Goal: Information Seeking & Learning: Learn about a topic

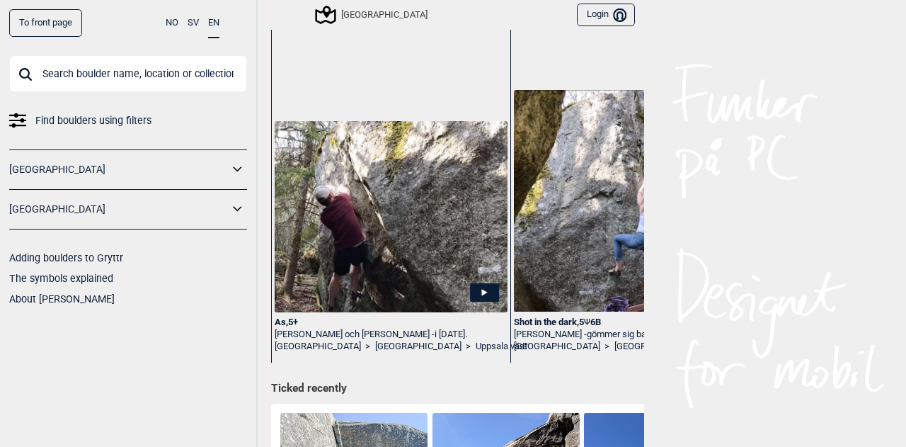
scroll to position [89, 0]
click at [600, 251] on img at bounding box center [630, 202] width 233 height 222
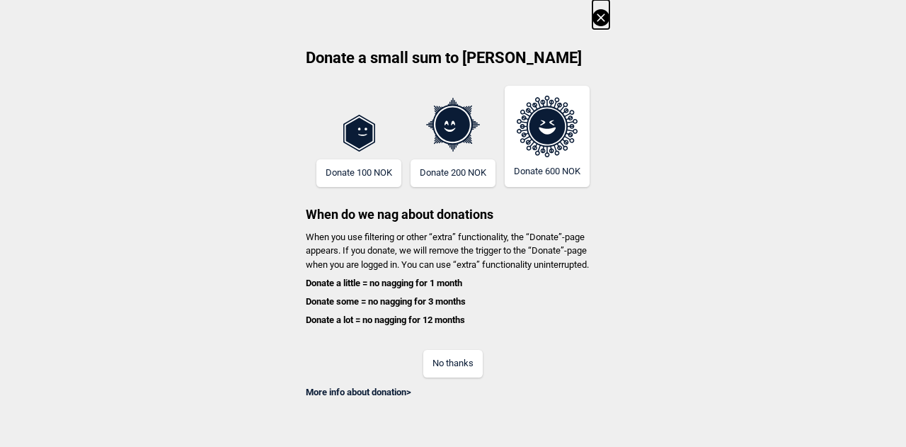
click at [463, 363] on button "No thanks" at bounding box center [452, 364] width 59 height 28
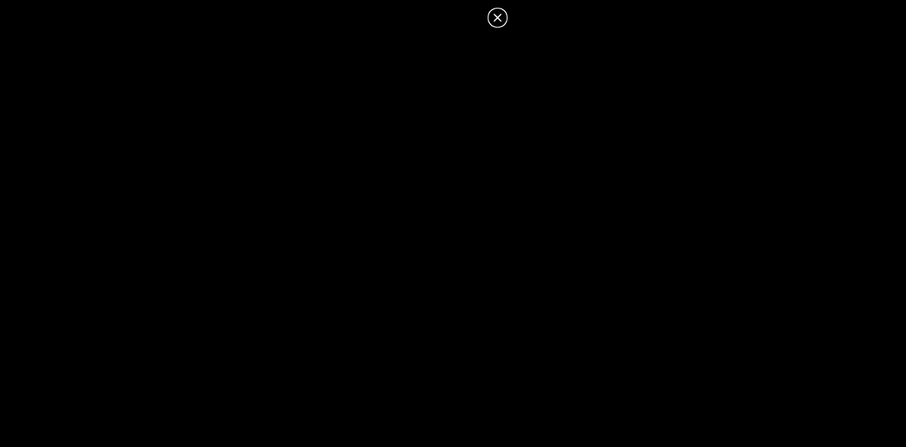
click at [498, 23] on icon at bounding box center [497, 17] width 17 height 17
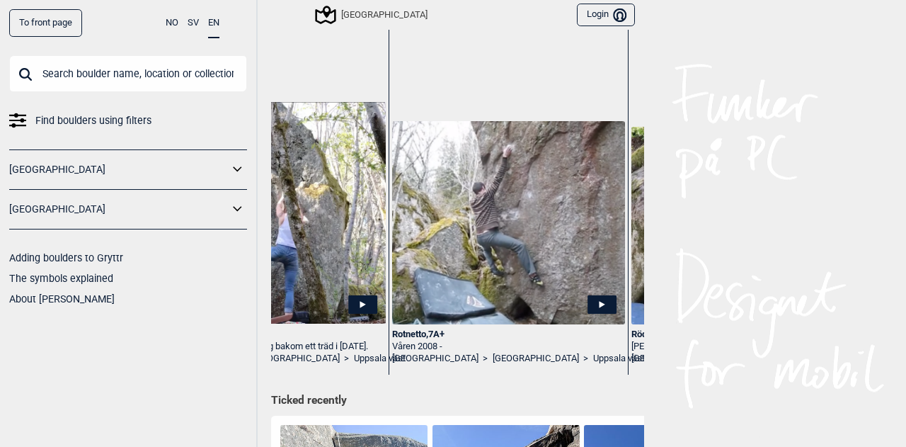
scroll to position [0, 0]
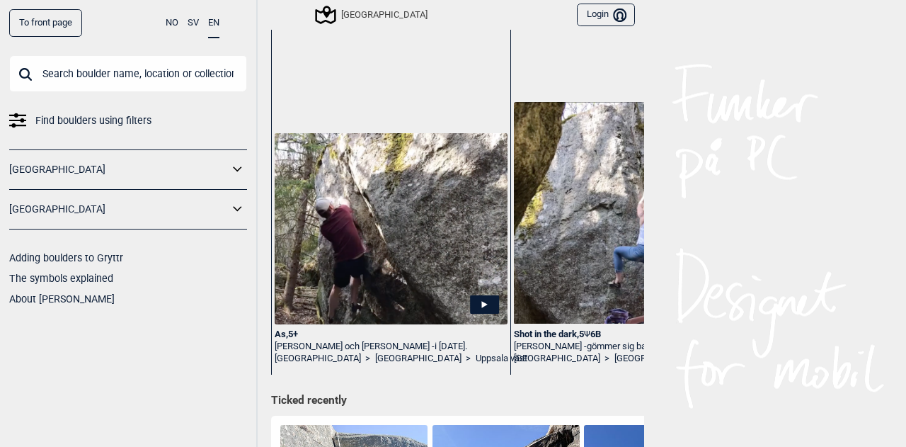
click at [176, 209] on link "[GEOGRAPHIC_DATA]" at bounding box center [118, 209] width 219 height 21
click at [234, 209] on icon at bounding box center [238, 209] width 18 height 21
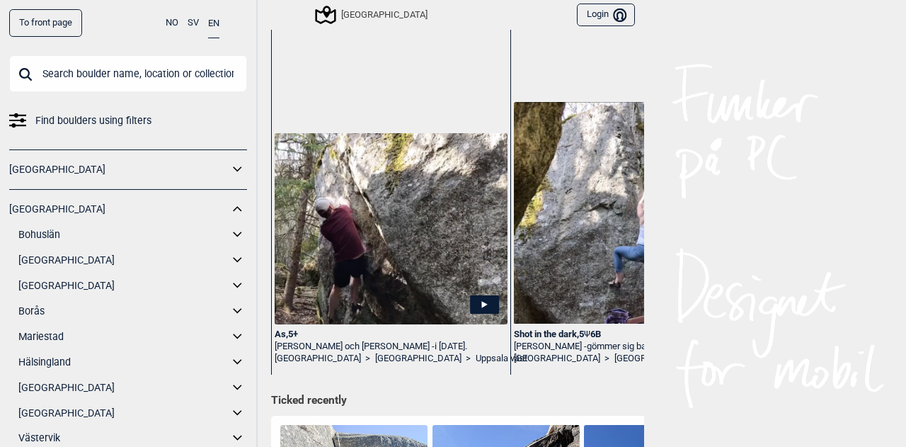
click at [60, 234] on link "Bohuslän" at bounding box center [123, 234] width 210 height 21
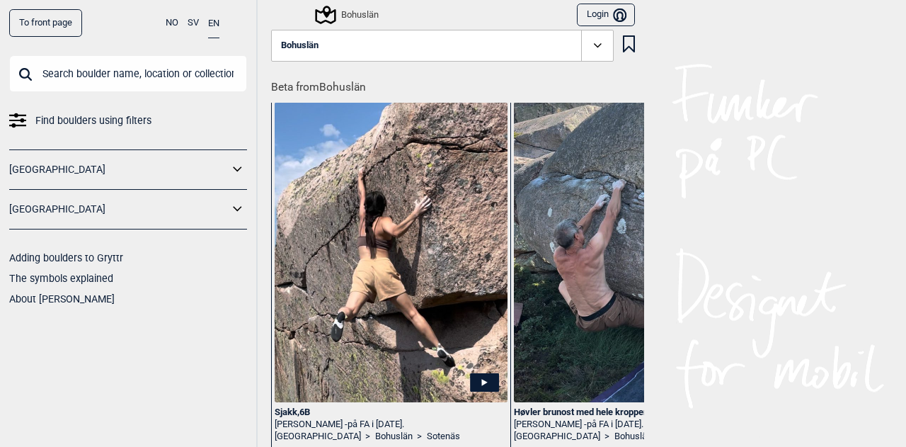
click at [590, 47] on icon at bounding box center [598, 46] width 16 height 16
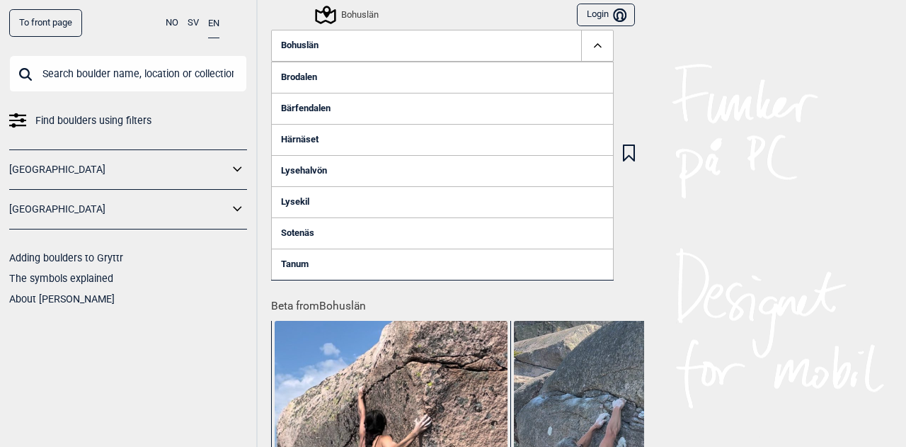
click at [299, 200] on link "Lysekil" at bounding box center [442, 201] width 343 height 31
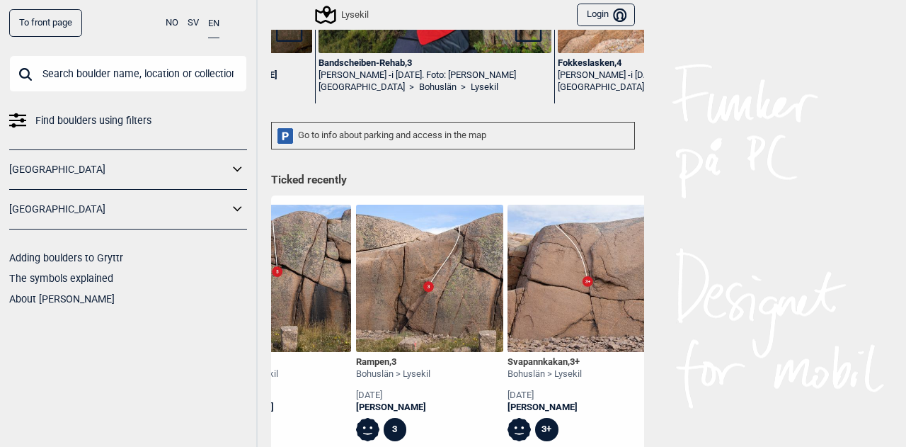
scroll to position [0, 3418]
click at [445, 295] on img at bounding box center [428, 278] width 147 height 147
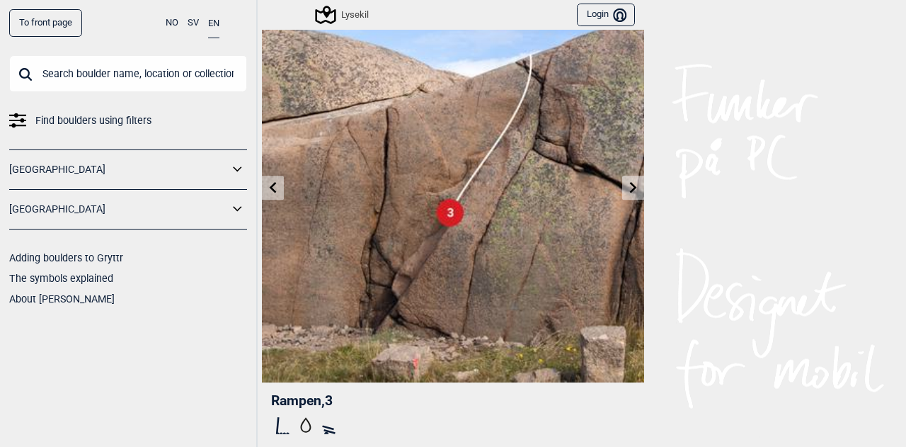
scroll to position [55, 0]
click at [269, 186] on icon at bounding box center [273, 187] width 11 height 11
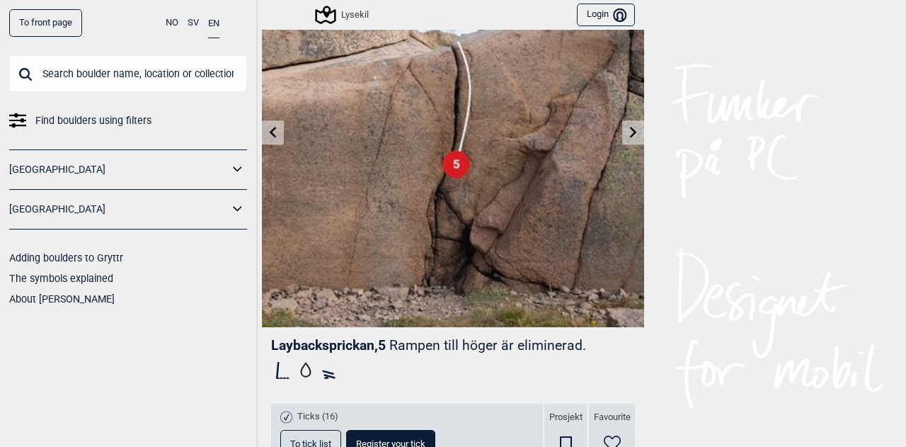
scroll to position [45, 0]
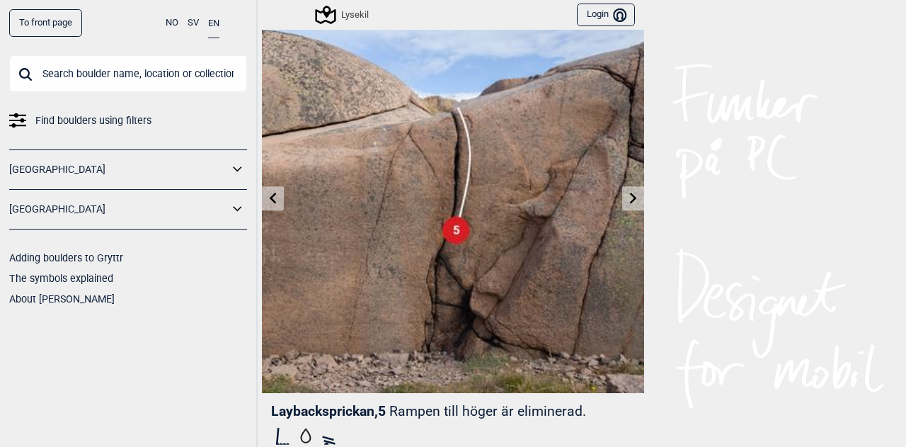
click at [268, 200] on icon at bounding box center [273, 197] width 11 height 11
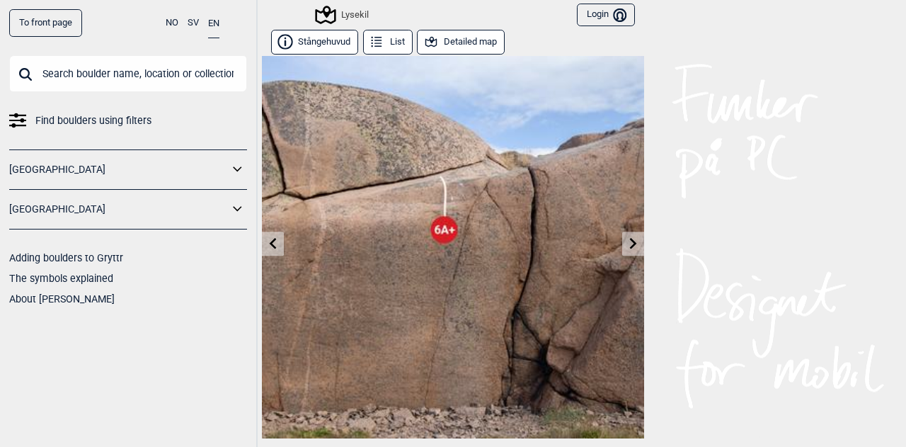
click at [628, 248] on icon at bounding box center [633, 242] width 11 height 11
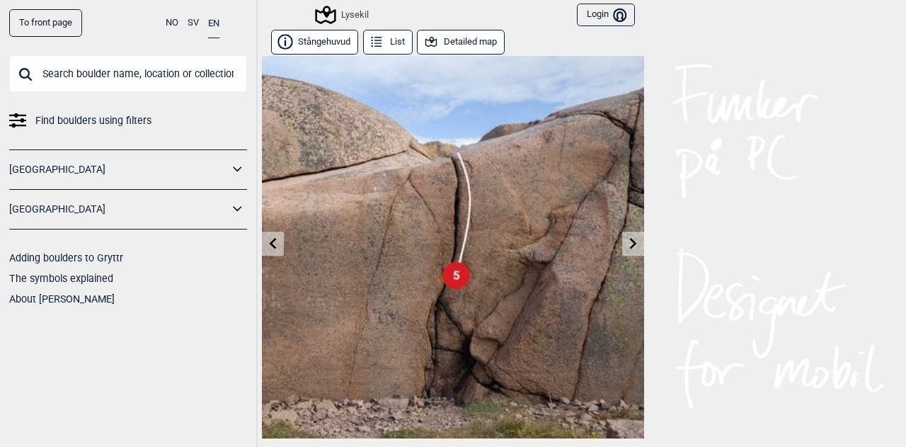
click at [628, 248] on icon at bounding box center [633, 242] width 11 height 11
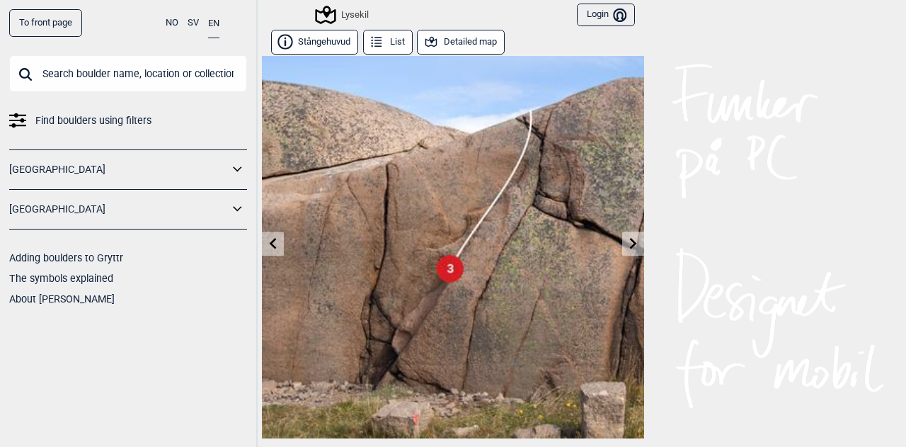
click at [628, 248] on icon at bounding box center [633, 242] width 11 height 11
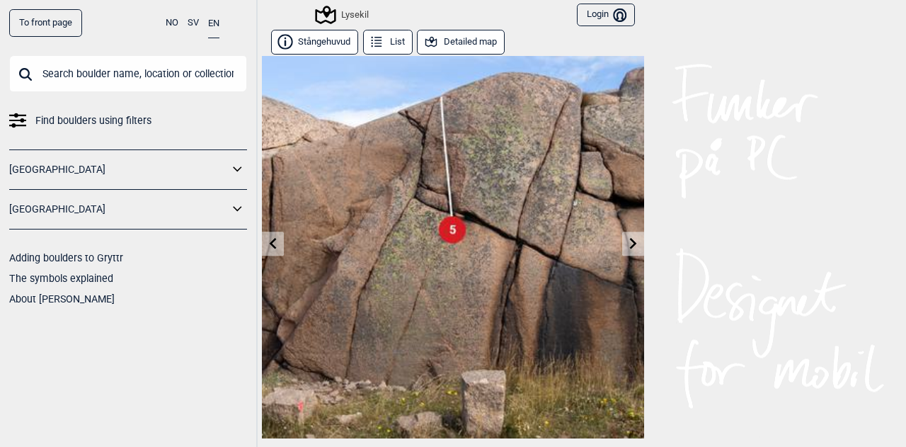
click at [628, 248] on icon at bounding box center [633, 242] width 11 height 11
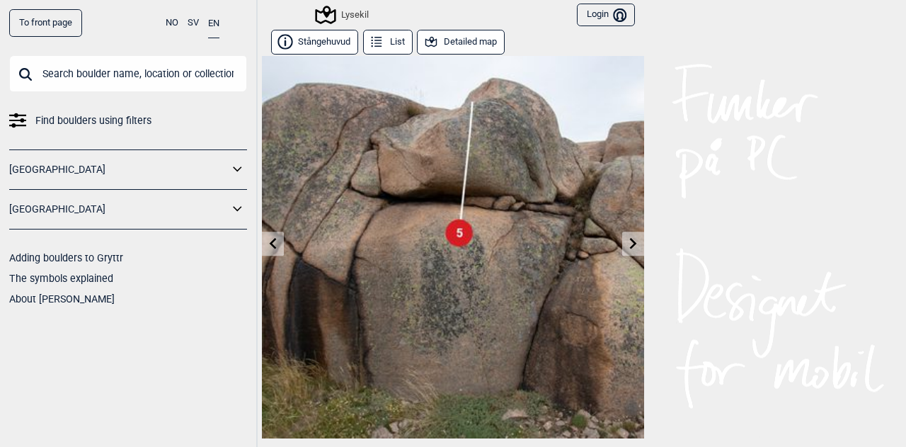
click at [628, 248] on icon at bounding box center [633, 242] width 11 height 11
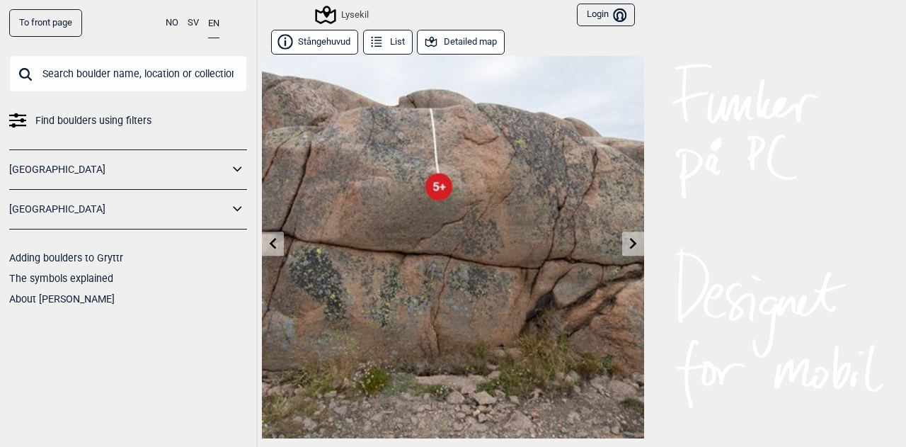
click at [628, 248] on icon at bounding box center [633, 242] width 11 height 11
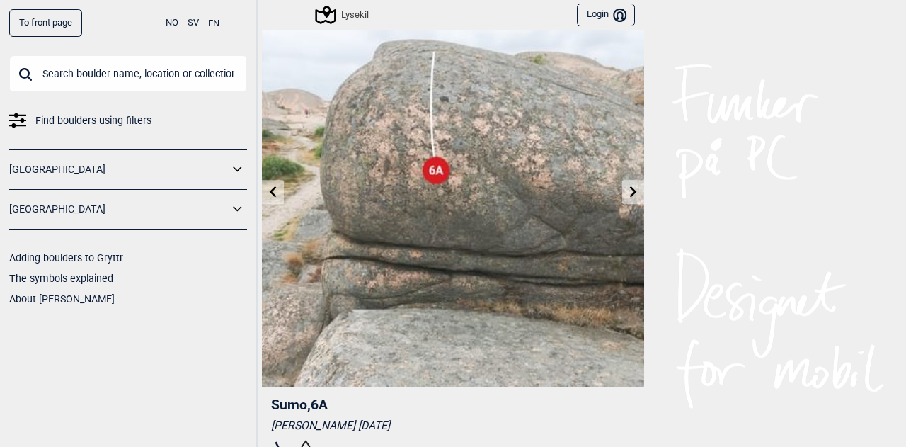
scroll to position [50, 0]
click at [628, 193] on icon at bounding box center [633, 192] width 11 height 11
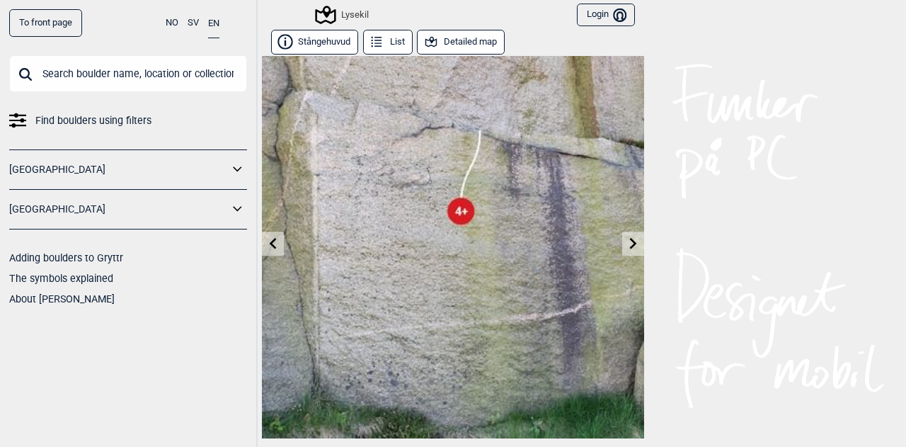
click at [626, 249] on link at bounding box center [633, 243] width 22 height 23
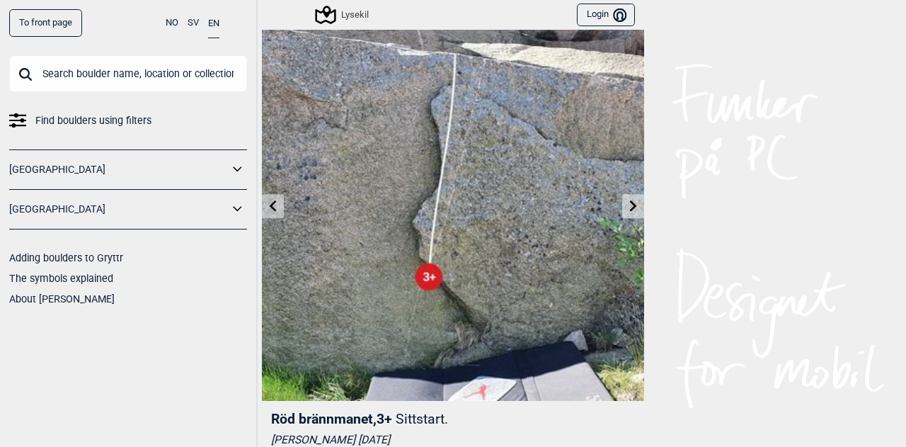
scroll to position [37, 0]
click at [628, 205] on icon at bounding box center [633, 205] width 11 height 11
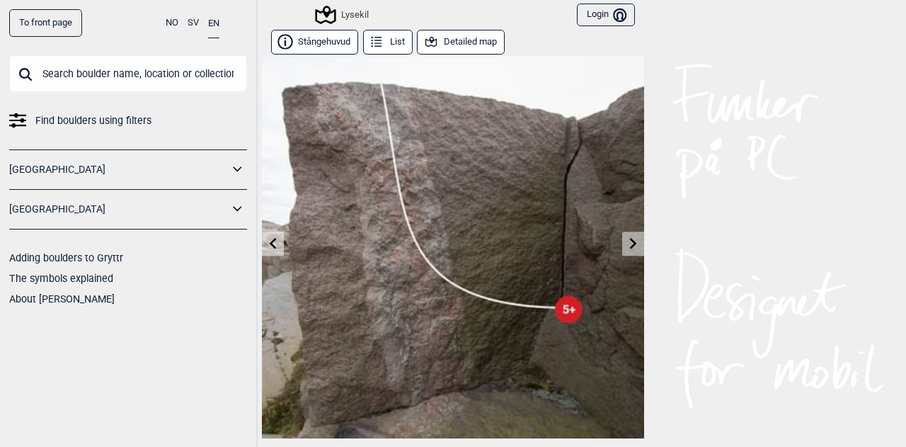
click at [626, 234] on link at bounding box center [633, 243] width 22 height 23
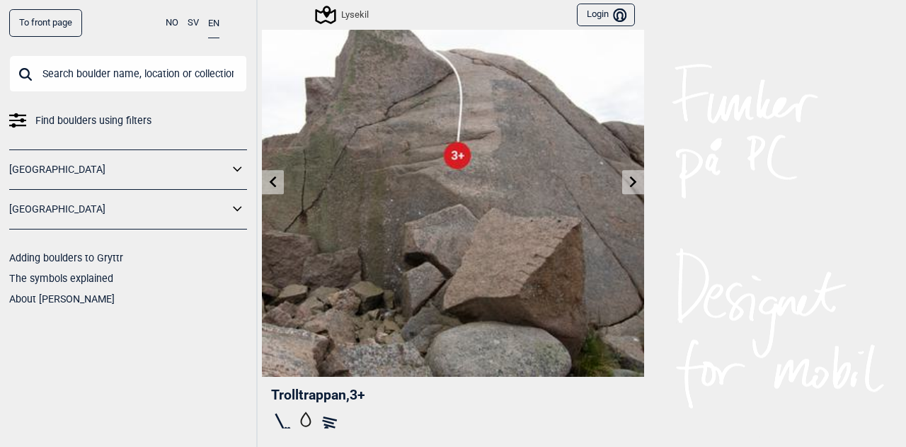
scroll to position [59, 0]
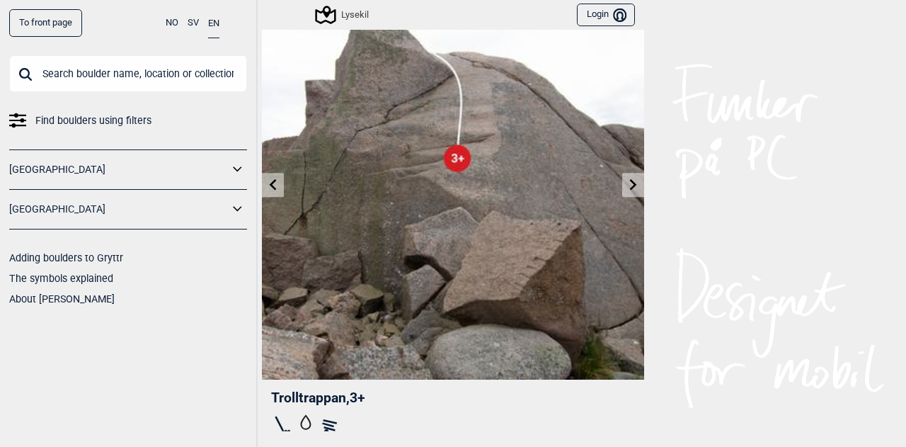
click at [630, 187] on icon at bounding box center [633, 183] width 7 height 11
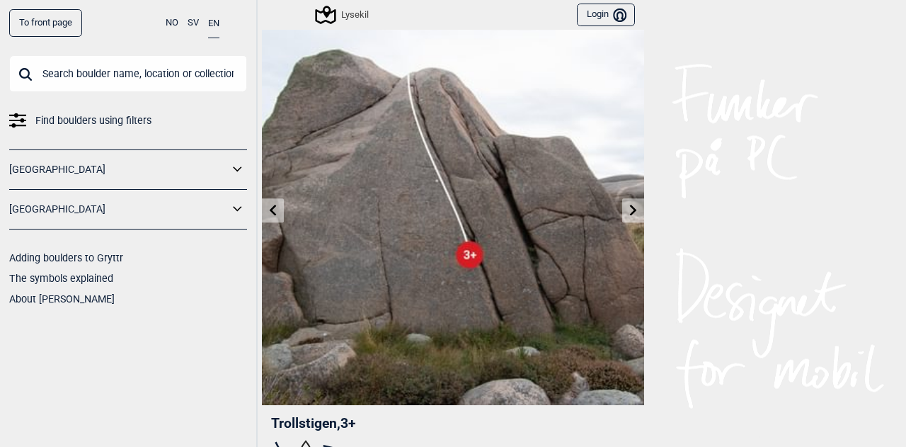
scroll to position [33, 0]
click at [628, 214] on icon at bounding box center [633, 210] width 11 height 11
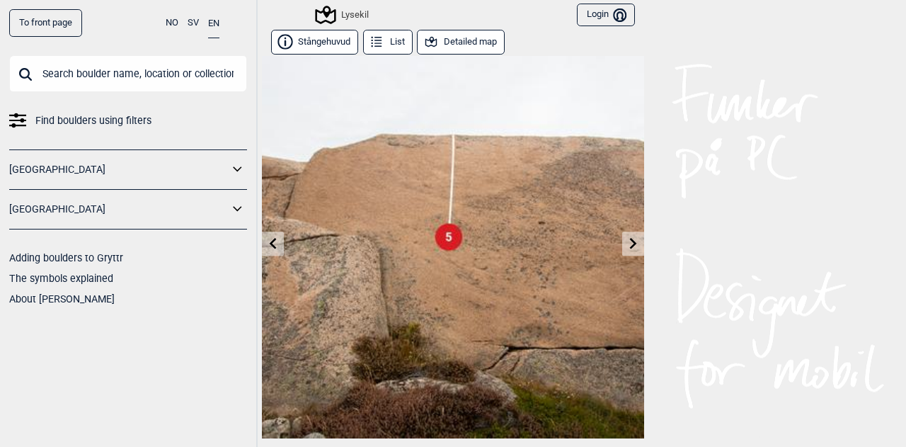
click at [622, 246] on link at bounding box center [633, 243] width 22 height 23
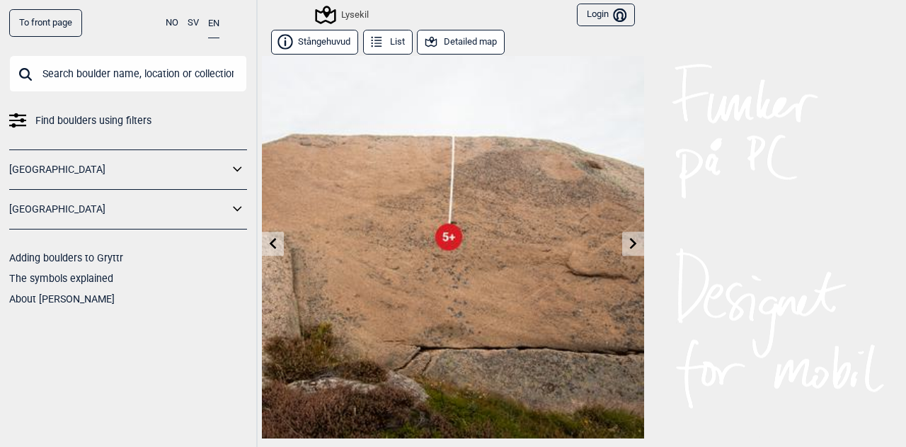
click at [630, 243] on icon at bounding box center [633, 242] width 7 height 11
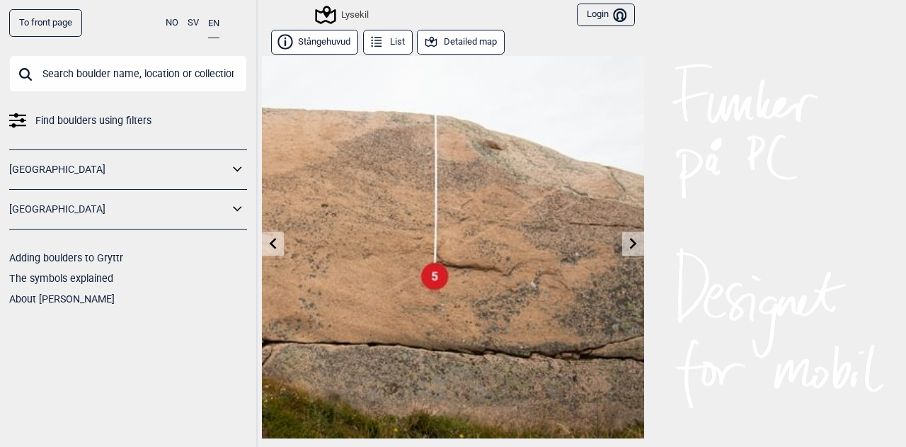
click at [628, 244] on icon at bounding box center [633, 242] width 11 height 11
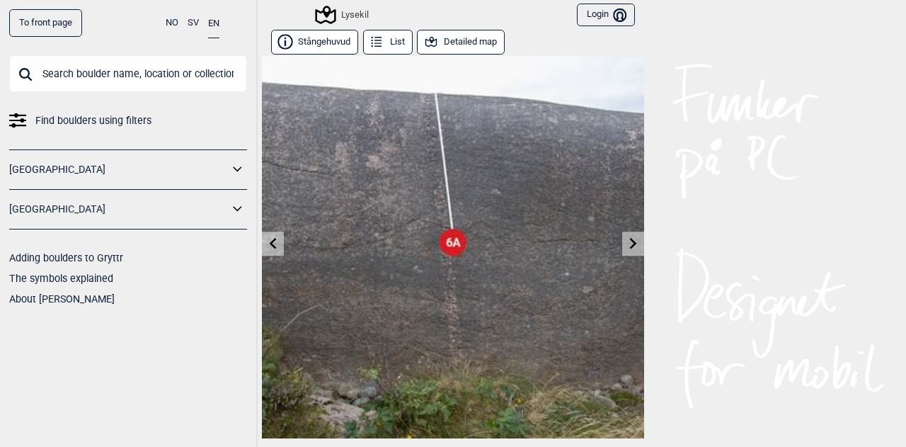
click at [628, 244] on icon at bounding box center [633, 242] width 11 height 11
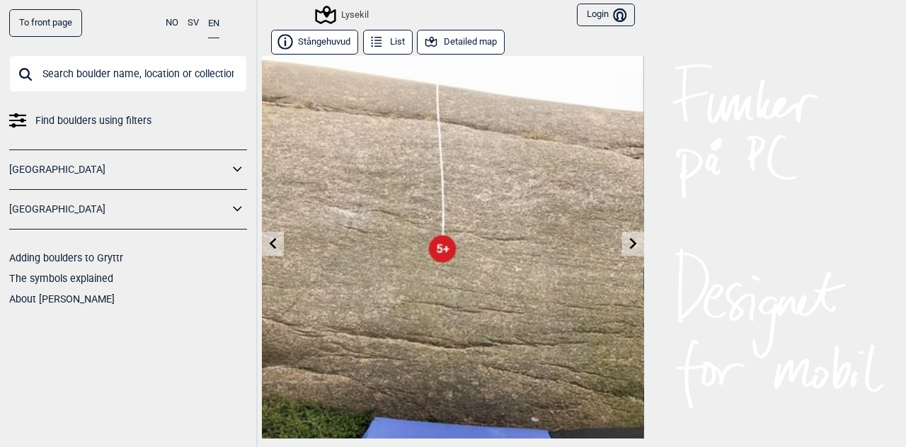
click at [628, 244] on icon at bounding box center [633, 242] width 11 height 11
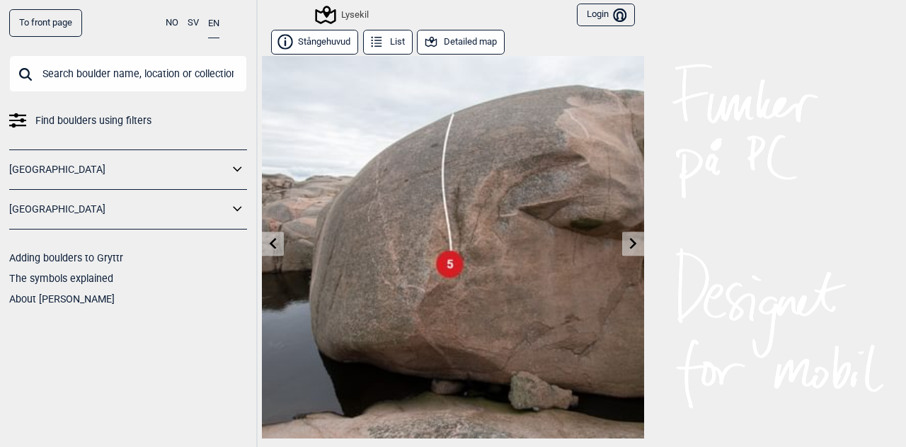
click at [628, 244] on icon at bounding box center [633, 242] width 11 height 11
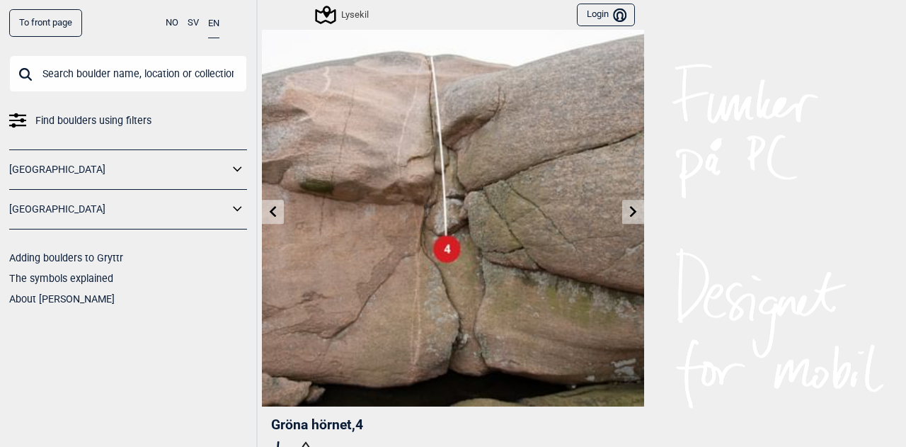
scroll to position [32, 0]
click at [630, 210] on icon at bounding box center [633, 210] width 7 height 11
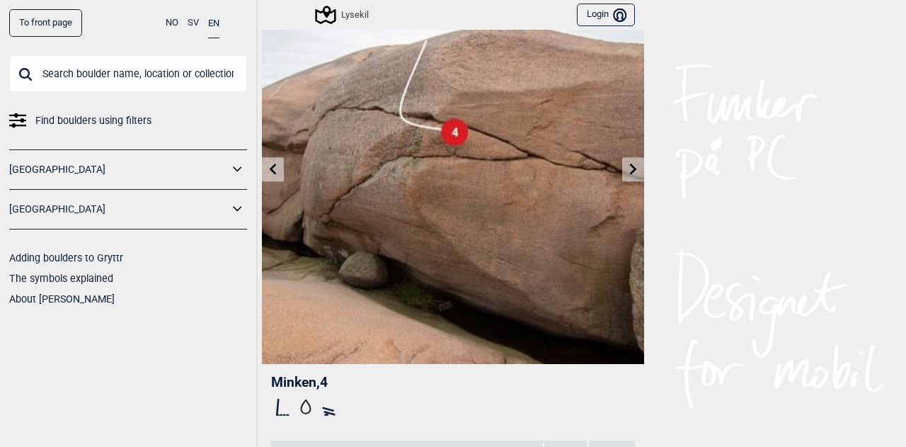
scroll to position [33, 0]
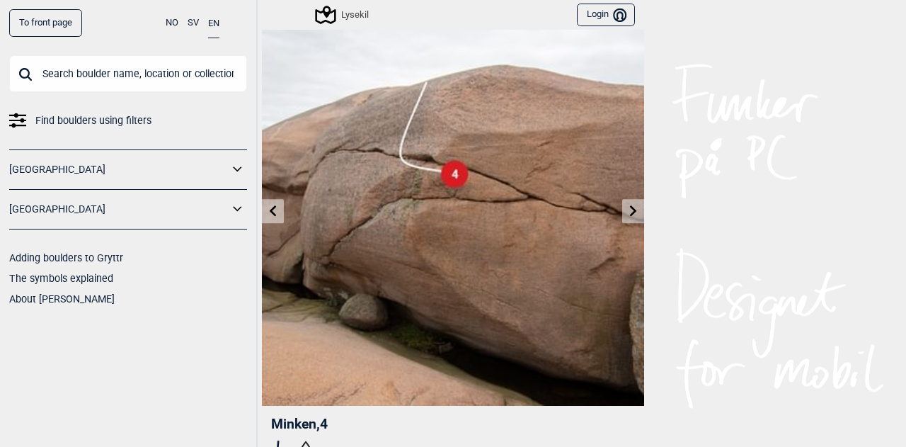
click at [629, 213] on icon at bounding box center [633, 210] width 11 height 11
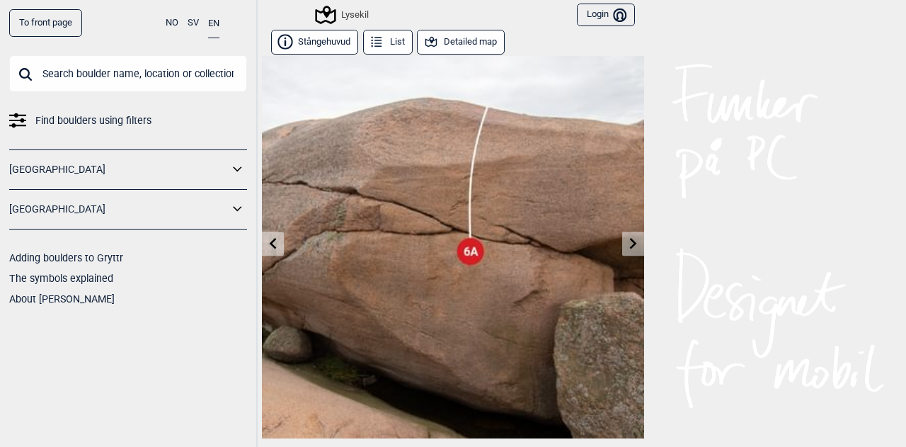
click at [88, 113] on span "Find boulders using filters" at bounding box center [93, 120] width 116 height 21
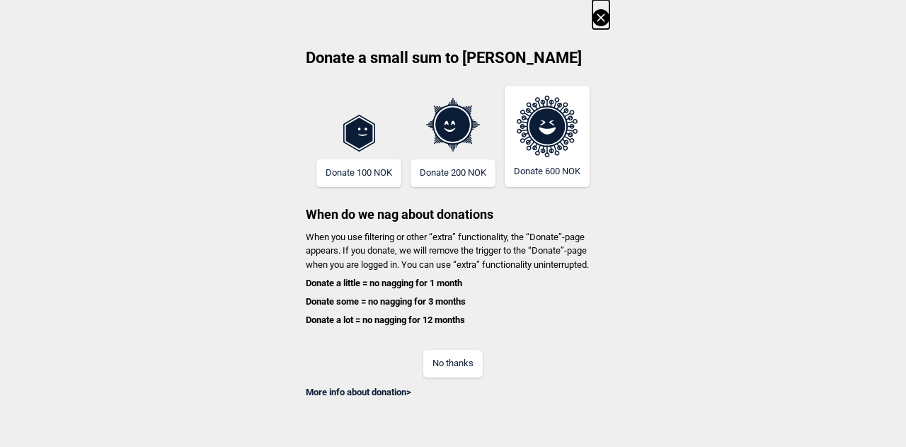
click at [442, 361] on button "No thanks" at bounding box center [452, 364] width 59 height 28
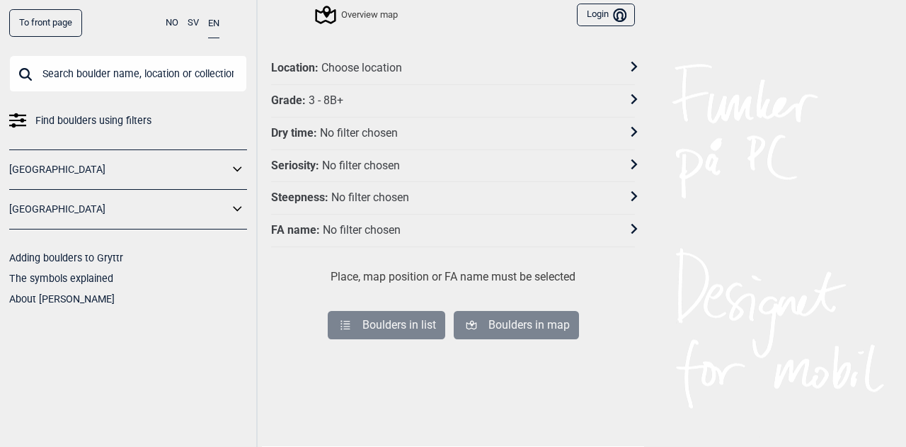
click at [629, 66] on icon at bounding box center [634, 67] width 10 height 10
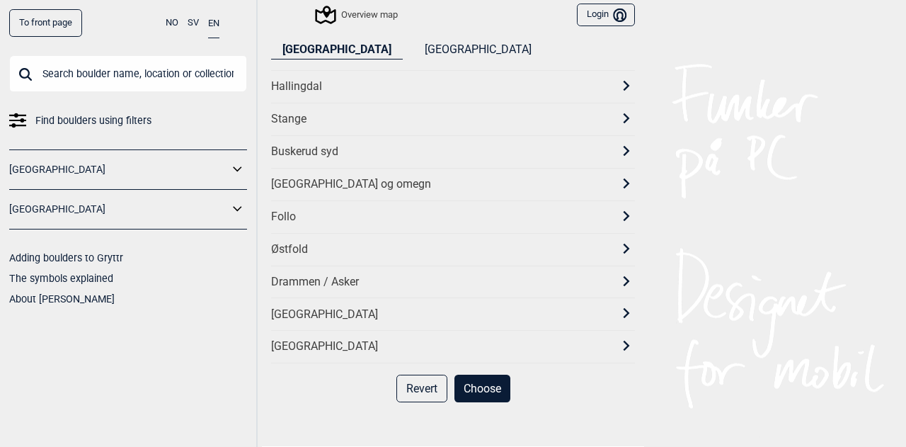
click at [413, 47] on button "[GEOGRAPHIC_DATA]" at bounding box center [478, 49] width 130 height 19
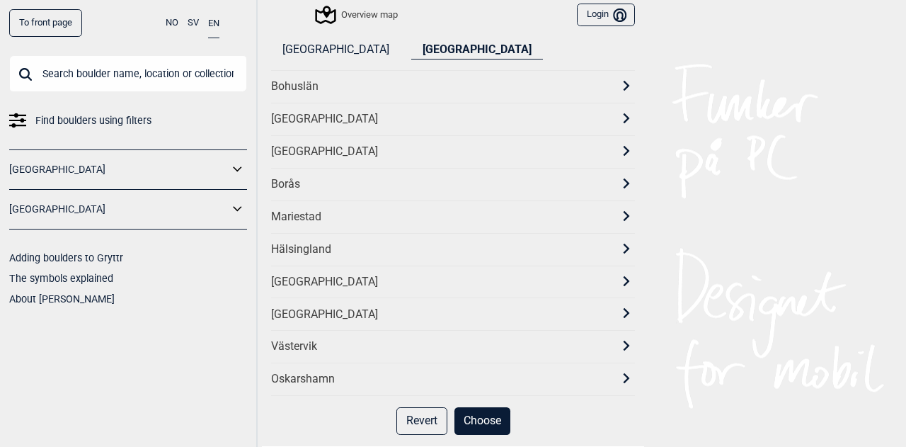
click at [624, 84] on icon at bounding box center [627, 86] width 6 height 10
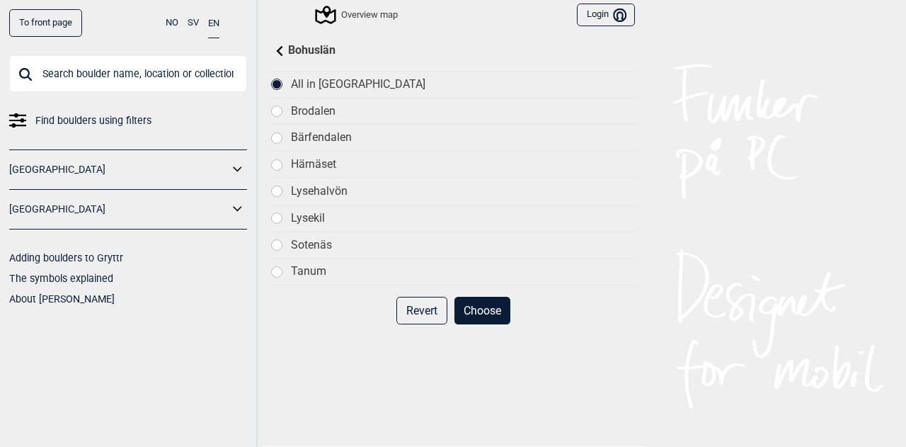
click at [311, 215] on div "Lysekil" at bounding box center [463, 218] width 344 height 15
click at [479, 304] on button "Choose" at bounding box center [483, 311] width 56 height 28
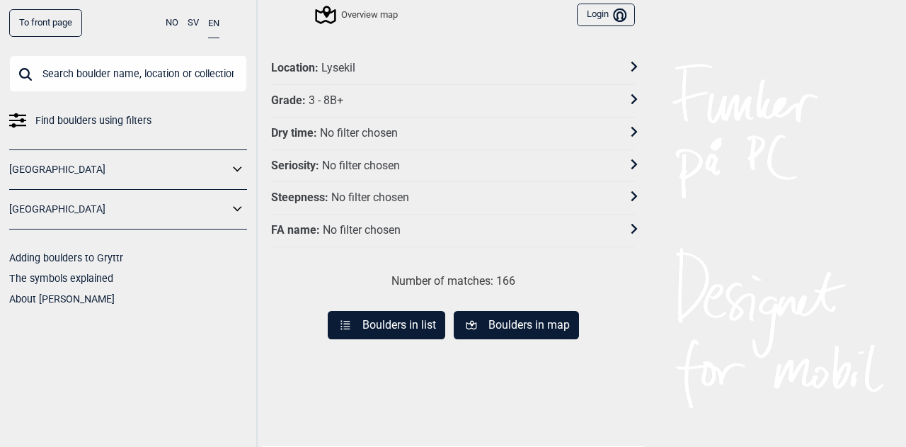
click at [632, 101] on icon at bounding box center [635, 99] width 6 height 10
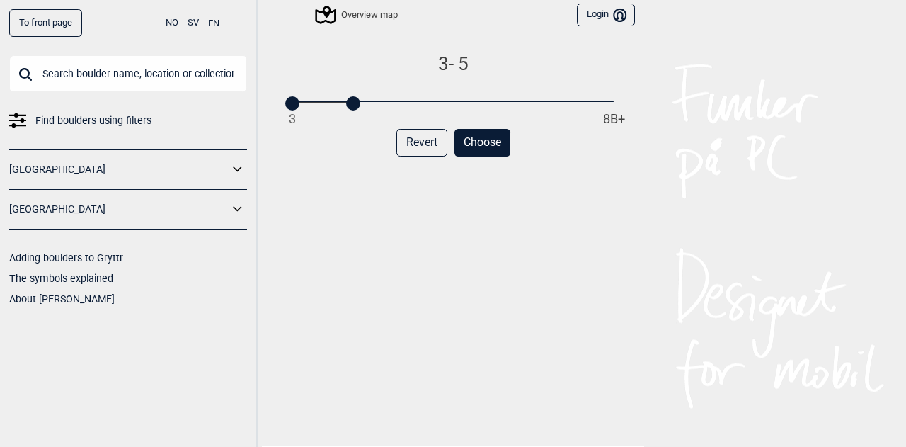
drag, startPoint x: 607, startPoint y: 106, endPoint x: 348, endPoint y: 115, distance: 258.6
click at [348, 115] on div "3 - 5 3 8B+ Revert Choose" at bounding box center [453, 259] width 364 height 415
click at [488, 149] on button "Choose" at bounding box center [483, 143] width 56 height 28
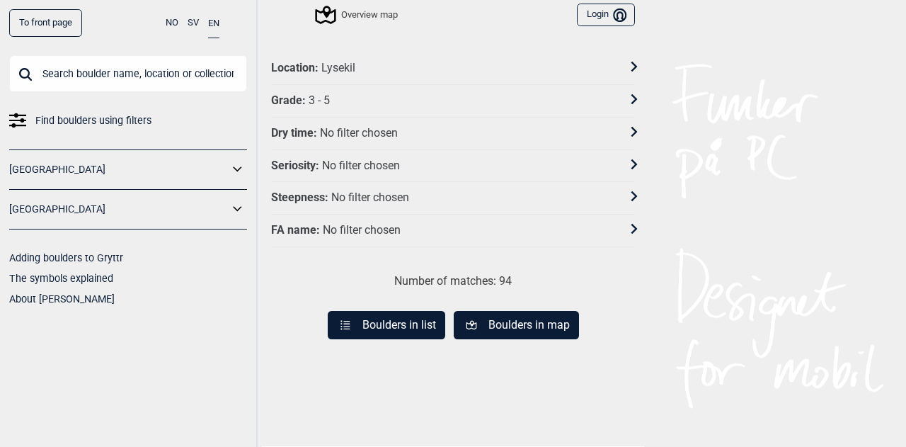
click at [629, 160] on icon at bounding box center [634, 164] width 10 height 10
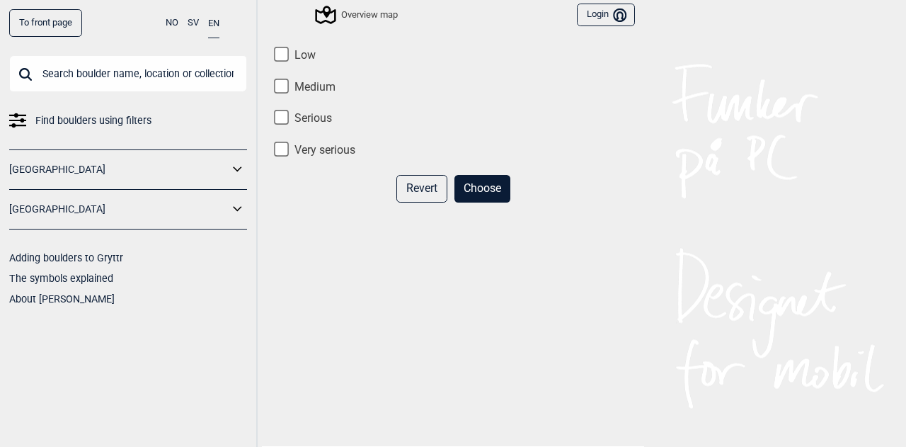
click at [274, 52] on input "Low" at bounding box center [281, 54] width 15 height 15
checkbox input "true"
click at [479, 188] on button "Choose" at bounding box center [483, 189] width 56 height 28
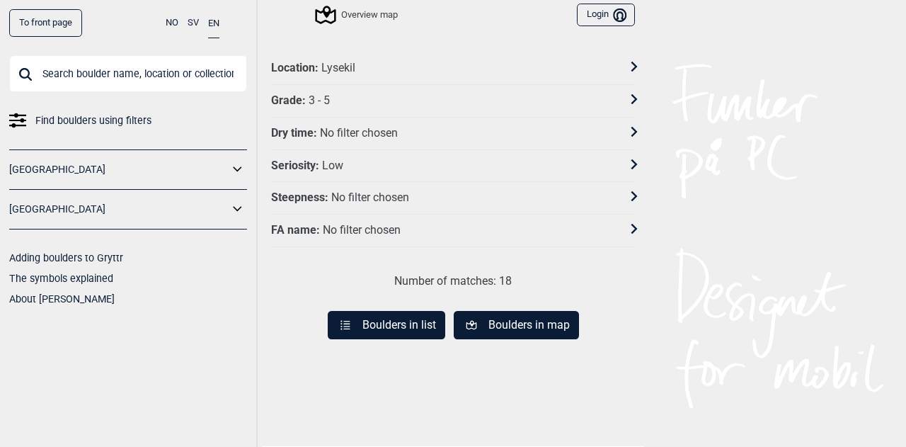
click at [421, 325] on button "Boulders in list" at bounding box center [387, 325] width 118 height 28
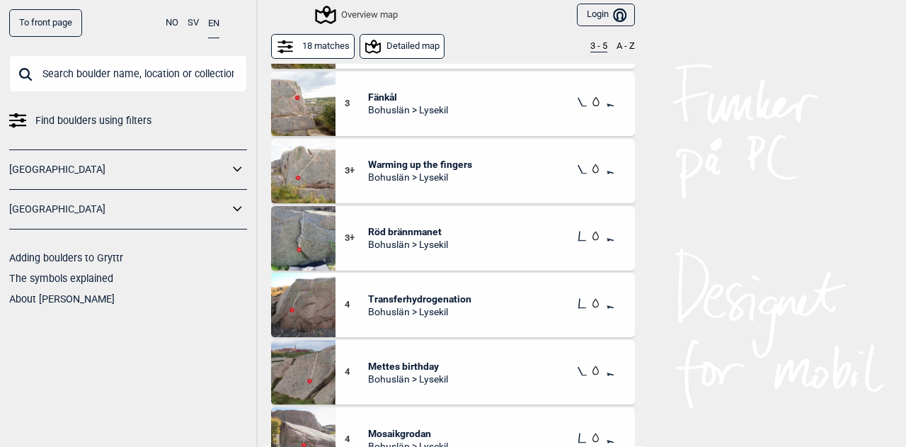
scroll to position [79, 0]
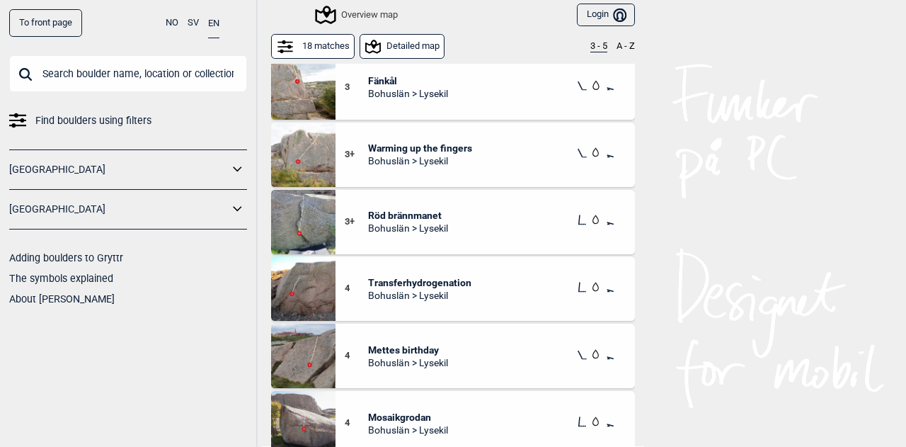
click at [425, 281] on span "Transferhydrogenation" at bounding box center [419, 282] width 103 height 13
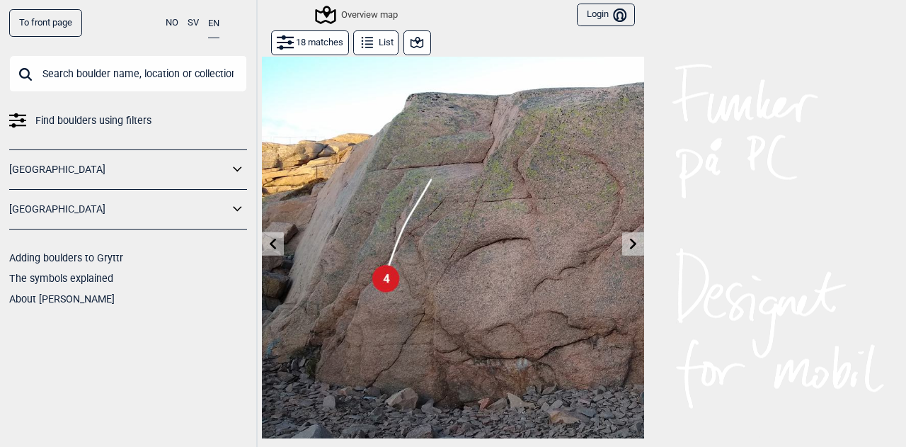
click at [415, 38] on icon at bounding box center [416, 42] width 17 height 17
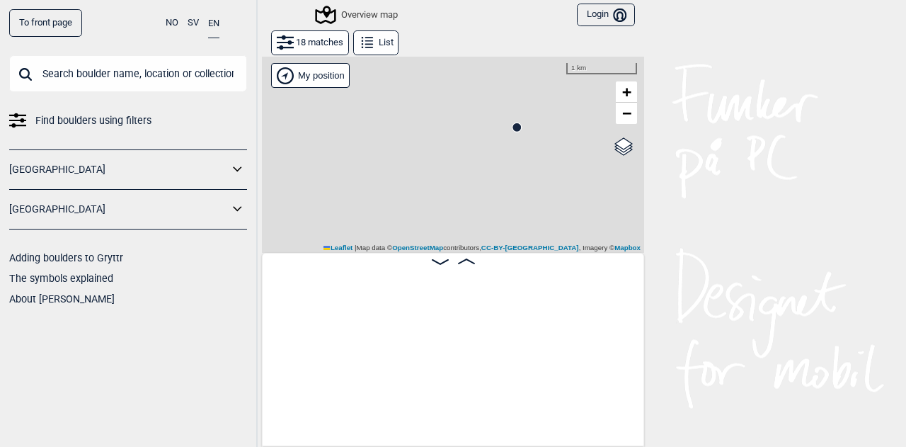
scroll to position [0, 1076]
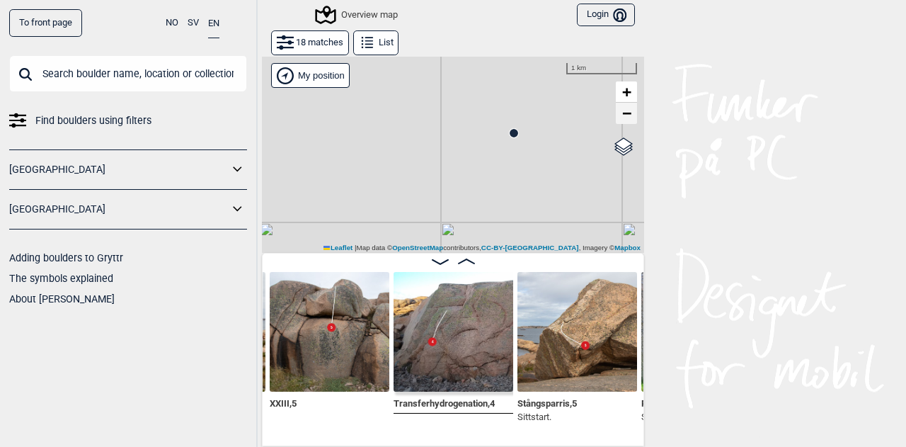
click at [622, 117] on span "−" at bounding box center [626, 113] width 9 height 18
drag, startPoint x: 517, startPoint y: 206, endPoint x: 519, endPoint y: 125, distance: 81.4
click at [519, 125] on div "Gol [GEOGRAPHIC_DATA] Kolomoen [GEOGRAPHIC_DATA] [GEOGRAPHIC_DATA] [GEOGRAPHIC_…" at bounding box center [453, 154] width 382 height 197
drag, startPoint x: 490, startPoint y: 214, endPoint x: 498, endPoint y: 137, distance: 77.6
click at [498, 137] on div "Gol [GEOGRAPHIC_DATA] Kolomoen [GEOGRAPHIC_DATA] [GEOGRAPHIC_DATA] [GEOGRAPHIC_…" at bounding box center [453, 154] width 382 height 197
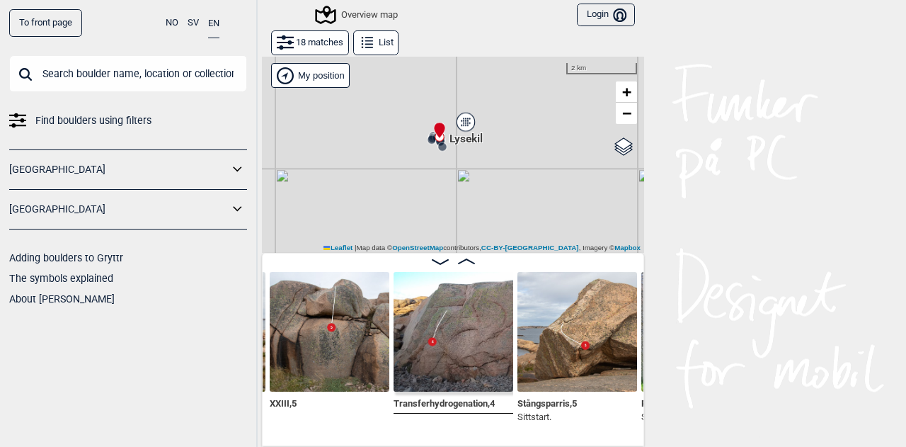
click at [474, 166] on div "Gol [GEOGRAPHIC_DATA] Kolomoen [GEOGRAPHIC_DATA] [GEOGRAPHIC_DATA] [GEOGRAPHIC_…" at bounding box center [453, 154] width 382 height 197
drag, startPoint x: 452, startPoint y: 162, endPoint x: 491, endPoint y: 192, distance: 49.0
click at [491, 192] on div "Gol [GEOGRAPHIC_DATA] Kolomoen [GEOGRAPHIC_DATA] [GEOGRAPHIC_DATA] [GEOGRAPHIC_…" at bounding box center [453, 154] width 382 height 197
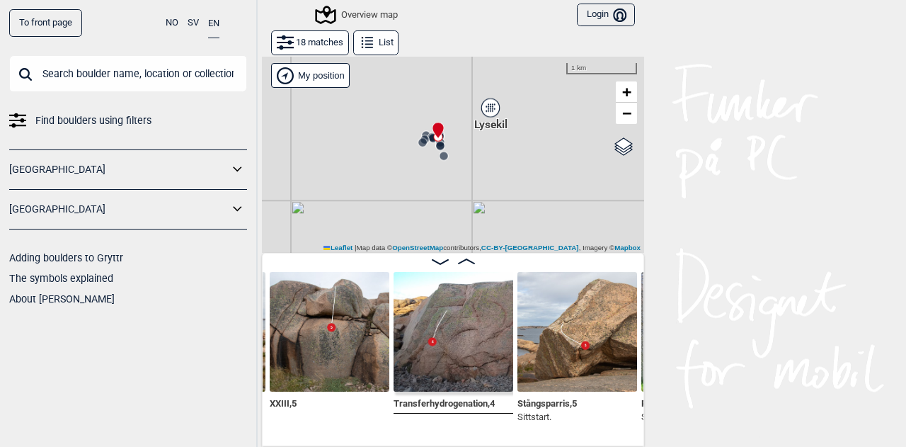
click at [462, 186] on div "Gol [GEOGRAPHIC_DATA] Kolomoen [GEOGRAPHIC_DATA] [GEOGRAPHIC_DATA] [GEOGRAPHIC_…" at bounding box center [453, 154] width 382 height 197
drag, startPoint x: 379, startPoint y: 166, endPoint x: 405, endPoint y: 200, distance: 42.5
click at [405, 200] on div "Gol [GEOGRAPHIC_DATA] Kolomoen [GEOGRAPHIC_DATA] [GEOGRAPHIC_DATA] [GEOGRAPHIC_…" at bounding box center [453, 154] width 382 height 197
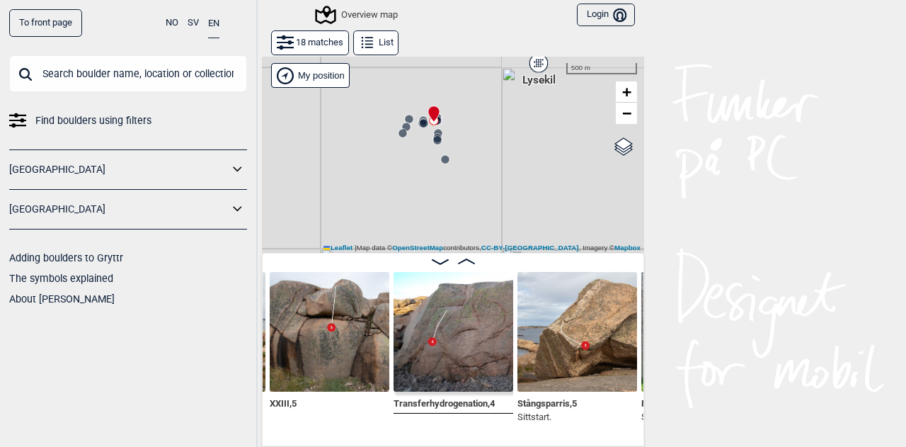
click at [405, 200] on div "Gol [GEOGRAPHIC_DATA] Kolomoen [GEOGRAPHIC_DATA] [GEOGRAPHIC_DATA] [GEOGRAPHIC_…" at bounding box center [453, 154] width 382 height 197
drag, startPoint x: 355, startPoint y: 124, endPoint x: 392, endPoint y: 178, distance: 65.4
click at [392, 178] on div "Gol [GEOGRAPHIC_DATA] Kolomoen [GEOGRAPHIC_DATA] [GEOGRAPHIC_DATA] [GEOGRAPHIC_…" at bounding box center [453, 154] width 382 height 197
click at [375, 146] on div "Gol [GEOGRAPHIC_DATA] Kolomoen [GEOGRAPHIC_DATA] [GEOGRAPHIC_DATA] [GEOGRAPHIC_…" at bounding box center [453, 154] width 382 height 197
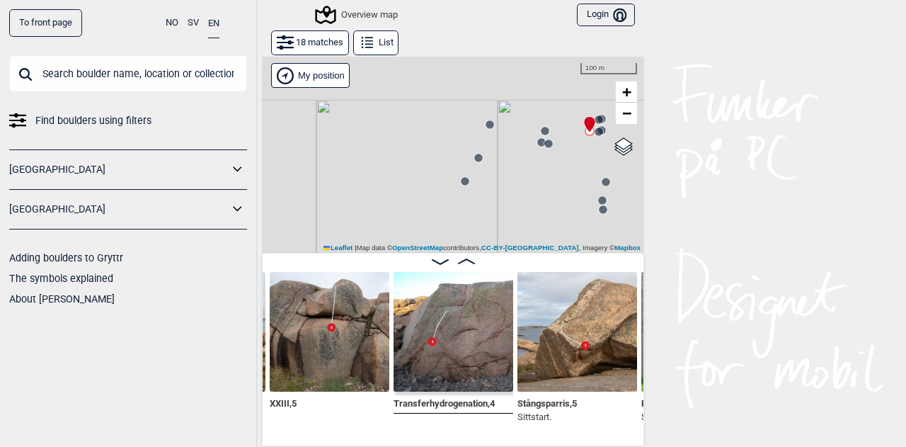
drag, startPoint x: 387, startPoint y: 132, endPoint x: 358, endPoint y: 222, distance: 94.3
click at [358, 222] on div "Gol [GEOGRAPHIC_DATA] Kolomoen [GEOGRAPHIC_DATA] [GEOGRAPHIC_DATA] [GEOGRAPHIC_…" at bounding box center [453, 154] width 382 height 197
click at [394, 161] on div "Gol [GEOGRAPHIC_DATA] Kolomoen [GEOGRAPHIC_DATA] [GEOGRAPHIC_DATA] [GEOGRAPHIC_…" at bounding box center [453, 154] width 382 height 197
drag, startPoint x: 431, startPoint y: 151, endPoint x: 368, endPoint y: 161, distance: 63.9
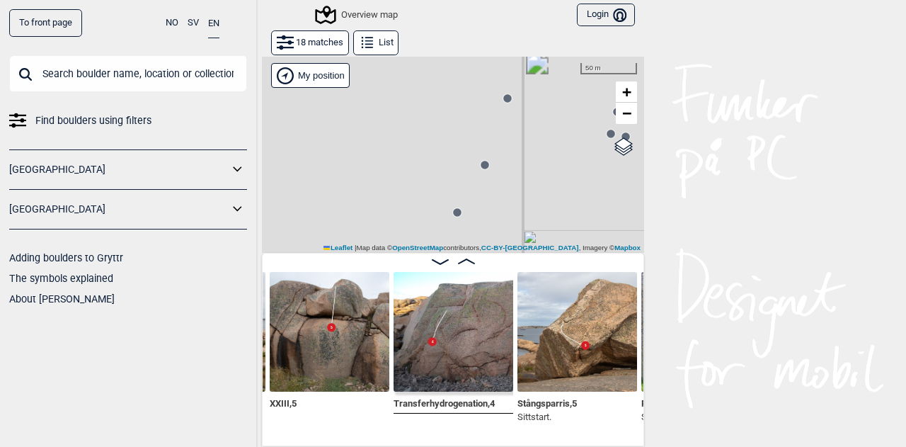
click at [368, 161] on div "Gol [GEOGRAPHIC_DATA] Kolomoen [GEOGRAPHIC_DATA] [GEOGRAPHIC_DATA] [GEOGRAPHIC_…" at bounding box center [453, 154] width 382 height 197
drag, startPoint x: 606, startPoint y: 184, endPoint x: 445, endPoint y: 212, distance: 163.1
click at [445, 212] on div "Gol [GEOGRAPHIC_DATA] Kolomoen [GEOGRAPHIC_DATA] [GEOGRAPHIC_DATA] [GEOGRAPHIC_…" at bounding box center [453, 154] width 382 height 197
drag, startPoint x: 522, startPoint y: 198, endPoint x: 487, endPoint y: 199, distance: 34.7
click at [487, 199] on div "Gol [GEOGRAPHIC_DATA] Kolomoen [GEOGRAPHIC_DATA] [GEOGRAPHIC_DATA] [GEOGRAPHIC_…" at bounding box center [453, 154] width 382 height 197
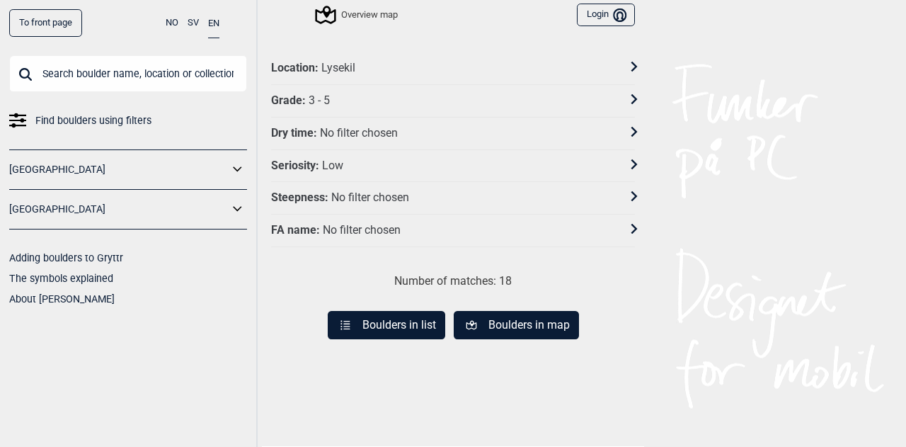
click at [629, 98] on icon at bounding box center [634, 99] width 10 height 10
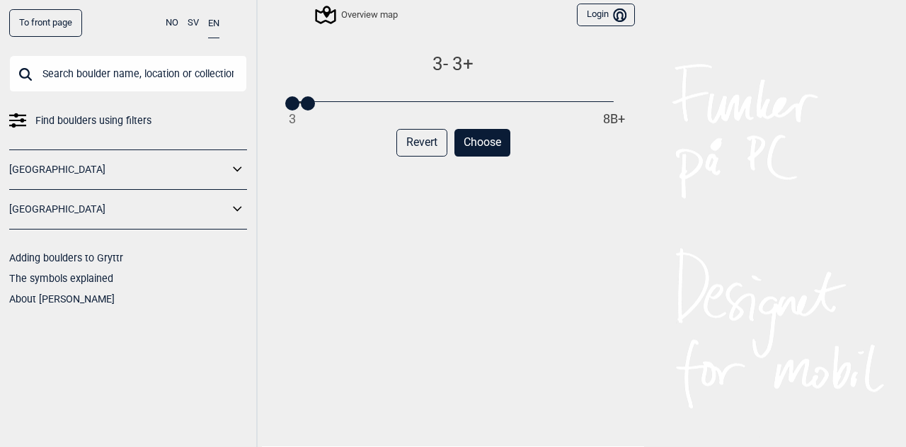
drag, startPoint x: 348, startPoint y: 101, endPoint x: 305, endPoint y: 105, distance: 43.4
click at [305, 105] on div at bounding box center [308, 103] width 14 height 14
click at [481, 144] on button "Choose" at bounding box center [483, 143] width 56 height 28
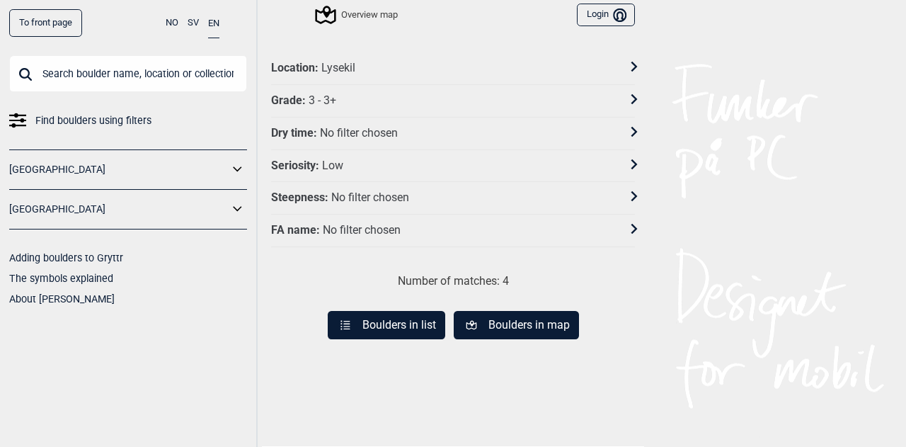
click at [399, 317] on button "Boulders in list" at bounding box center [387, 325] width 118 height 28
click at [632, 161] on icon at bounding box center [635, 164] width 6 height 10
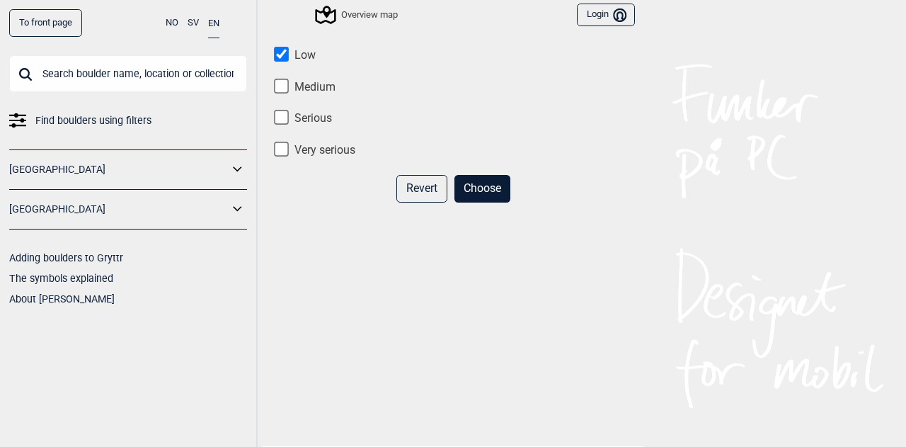
click at [275, 57] on input "Low" at bounding box center [281, 54] width 15 height 15
checkbox input "false"
click at [475, 185] on button "Choose" at bounding box center [483, 189] width 56 height 28
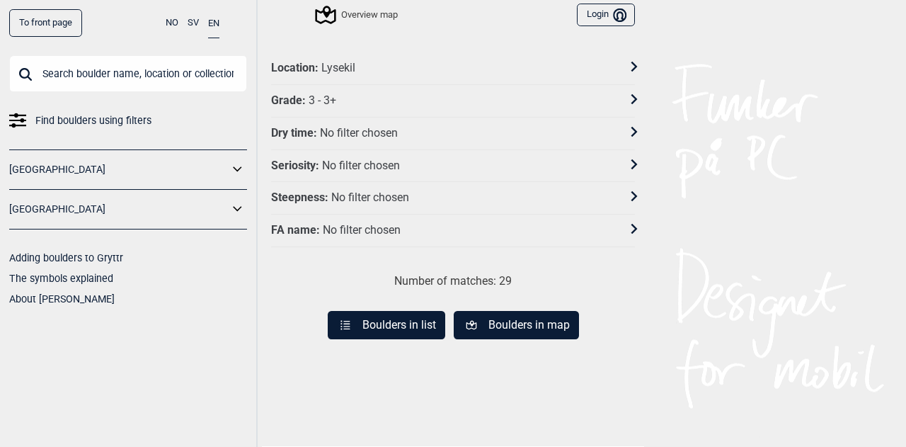
click at [411, 321] on button "Boulders in list" at bounding box center [387, 325] width 118 height 28
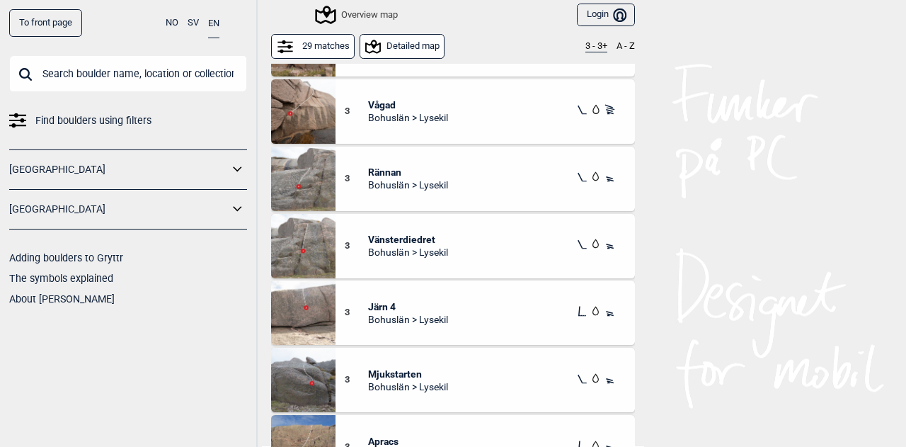
scroll to position [247, 0]
click at [388, 173] on span "Rännan" at bounding box center [408, 172] width 80 height 13
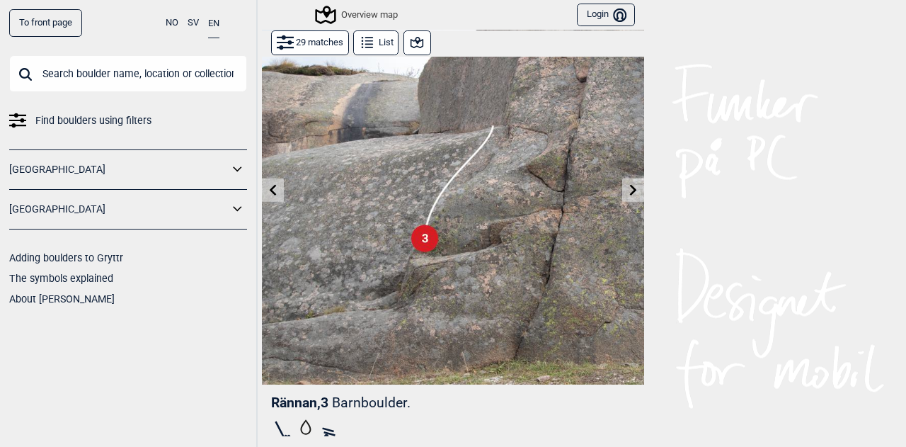
scroll to position [55, 0]
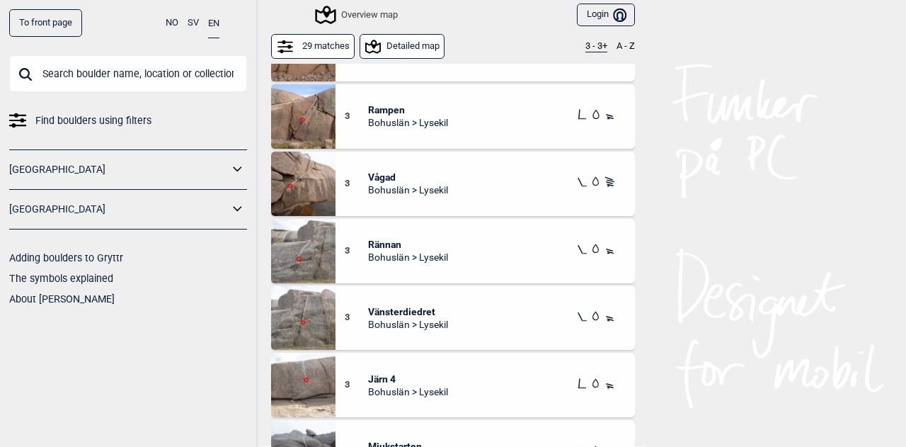
scroll to position [179, 0]
click at [436, 312] on span "Vänsterdiedret" at bounding box center [408, 310] width 80 height 13
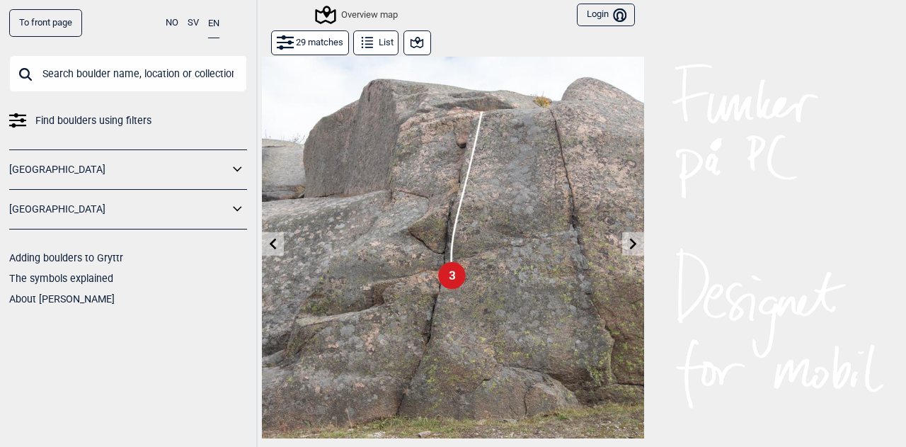
scroll to position [36, 0]
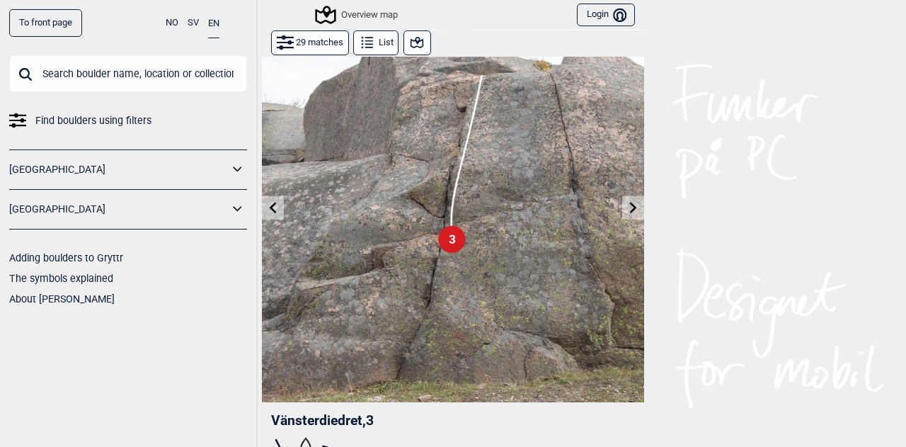
click at [270, 205] on icon at bounding box center [273, 207] width 7 height 11
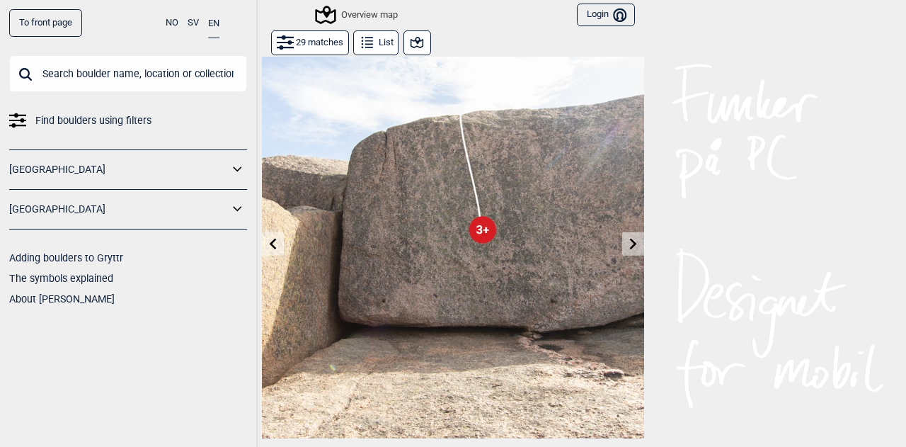
click at [270, 241] on icon at bounding box center [273, 243] width 11 height 11
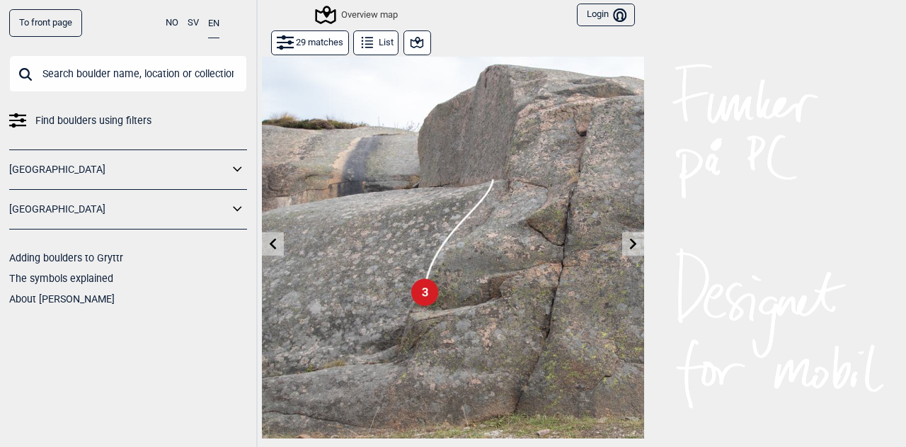
click at [410, 42] on icon at bounding box center [416, 42] width 17 height 17
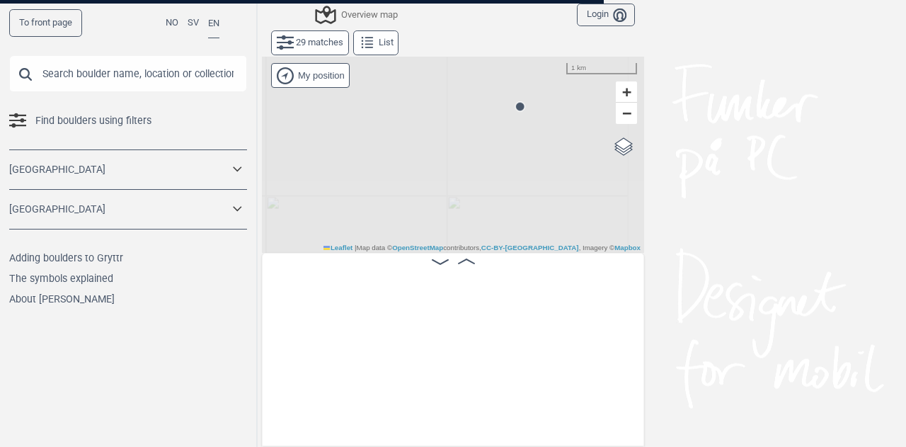
scroll to position [0, 1794]
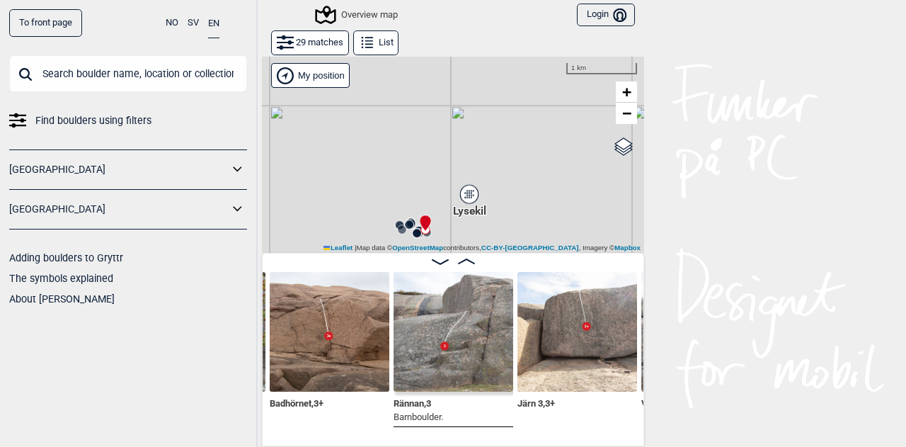
drag, startPoint x: 530, startPoint y: 212, endPoint x: 544, endPoint y: 98, distance: 114.2
click at [544, 98] on div "Gol [GEOGRAPHIC_DATA] Kolomoen [GEOGRAPHIC_DATA] [GEOGRAPHIC_DATA] [GEOGRAPHIC_…" at bounding box center [453, 154] width 382 height 197
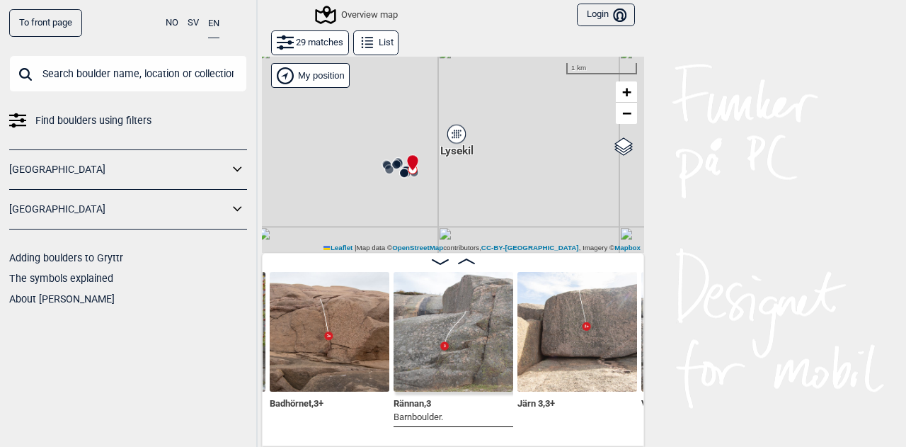
drag, startPoint x: 450, startPoint y: 226, endPoint x: 438, endPoint y: 165, distance: 62.2
click at [438, 165] on div "Gol [GEOGRAPHIC_DATA] Kolomoen [GEOGRAPHIC_DATA] [GEOGRAPHIC_DATA] [GEOGRAPHIC_…" at bounding box center [453, 154] width 382 height 197
click at [419, 171] on div "Gol [GEOGRAPHIC_DATA] Kolomoen [GEOGRAPHIC_DATA] [GEOGRAPHIC_DATA] [GEOGRAPHIC_…" at bounding box center [453, 154] width 382 height 197
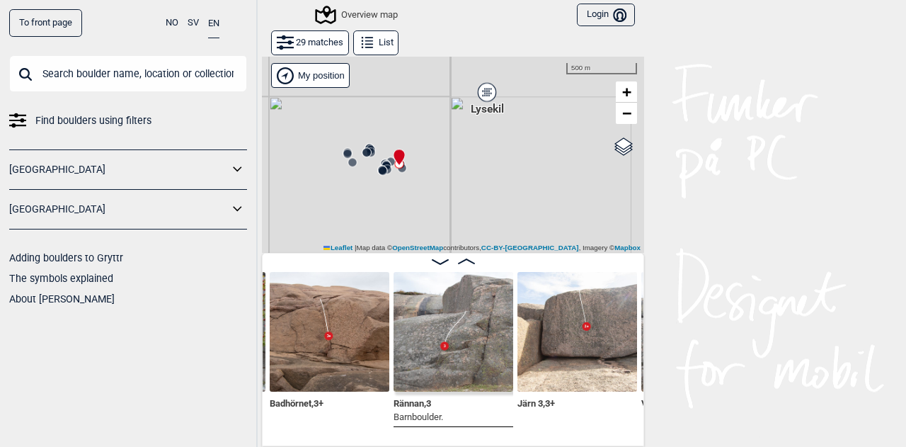
drag, startPoint x: 419, startPoint y: 181, endPoint x: 416, endPoint y: 171, distance: 10.3
click at [416, 171] on div "Gol [GEOGRAPHIC_DATA] Kolomoen [GEOGRAPHIC_DATA] [GEOGRAPHIC_DATA] [GEOGRAPHIC_…" at bounding box center [453, 154] width 382 height 197
click at [415, 158] on div "Gol [GEOGRAPHIC_DATA] Kolomoen [GEOGRAPHIC_DATA] [GEOGRAPHIC_DATA] [GEOGRAPHIC_…" at bounding box center [453, 154] width 382 height 197
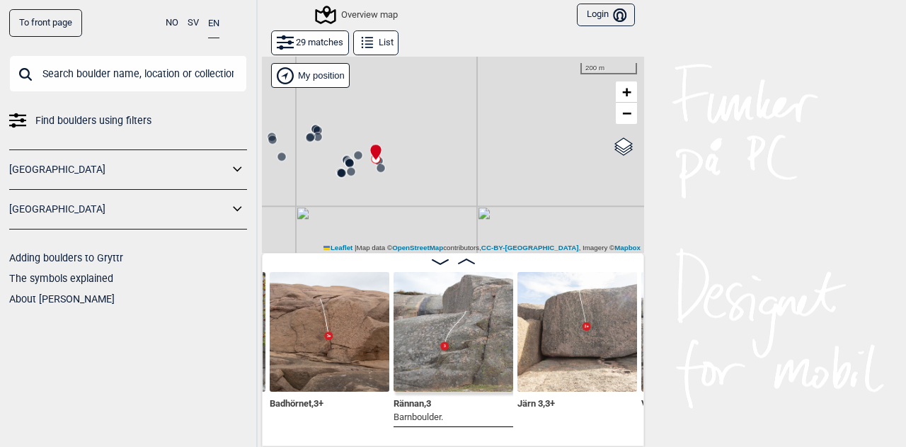
click at [415, 158] on div "Gol [GEOGRAPHIC_DATA] Kolomoen [GEOGRAPHIC_DATA] [GEOGRAPHIC_DATA] [GEOGRAPHIC_…" at bounding box center [453, 154] width 382 height 197
drag, startPoint x: 394, startPoint y: 168, endPoint x: 415, endPoint y: 171, distance: 21.3
click at [415, 171] on div "Gol [GEOGRAPHIC_DATA] Kolomoen [GEOGRAPHIC_DATA] [GEOGRAPHIC_DATA] [GEOGRAPHIC_…" at bounding box center [453, 154] width 382 height 197
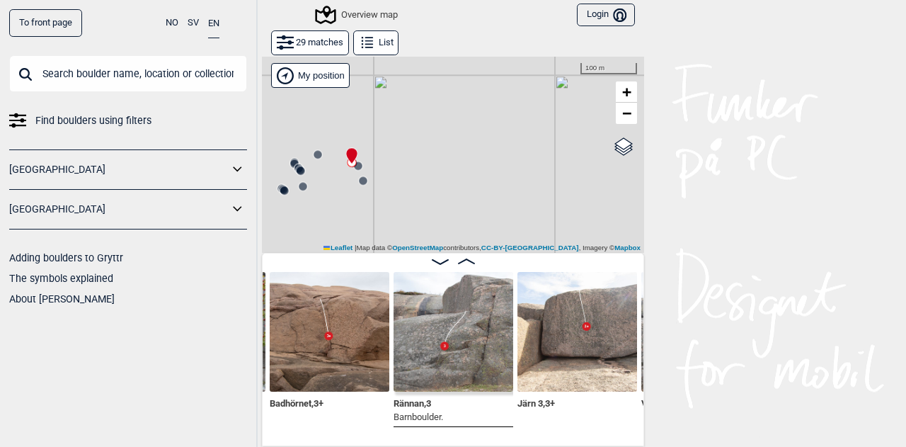
click at [385, 178] on div "Gol [GEOGRAPHIC_DATA] Kolomoen [GEOGRAPHIC_DATA] [GEOGRAPHIC_DATA] [GEOGRAPHIC_…" at bounding box center [453, 154] width 382 height 197
click at [351, 159] on div "Gol [GEOGRAPHIC_DATA] Kolomoen [GEOGRAPHIC_DATA] [GEOGRAPHIC_DATA] [GEOGRAPHIC_…" at bounding box center [453, 154] width 382 height 197
click at [272, 137] on circle at bounding box center [275, 136] width 8 height 8
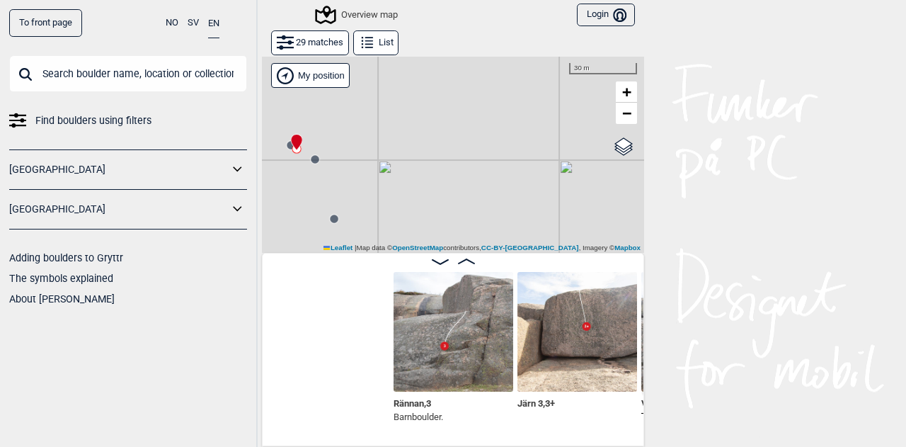
scroll to position [0, 2042]
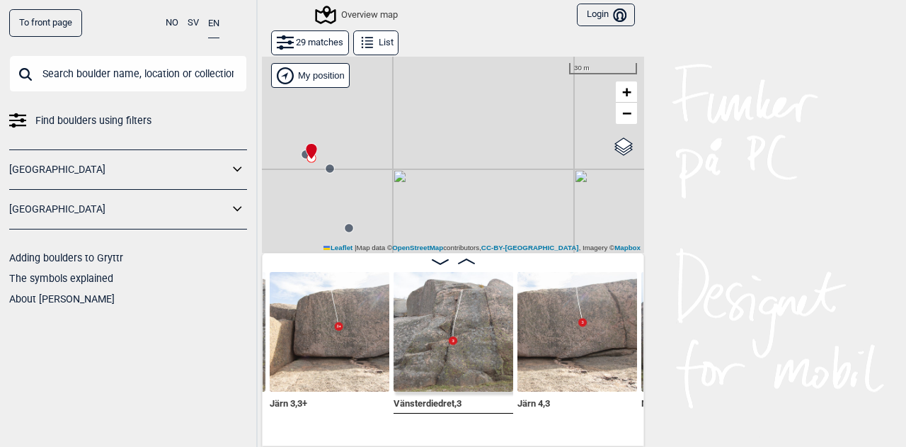
click at [327, 169] on circle at bounding box center [330, 168] width 8 height 8
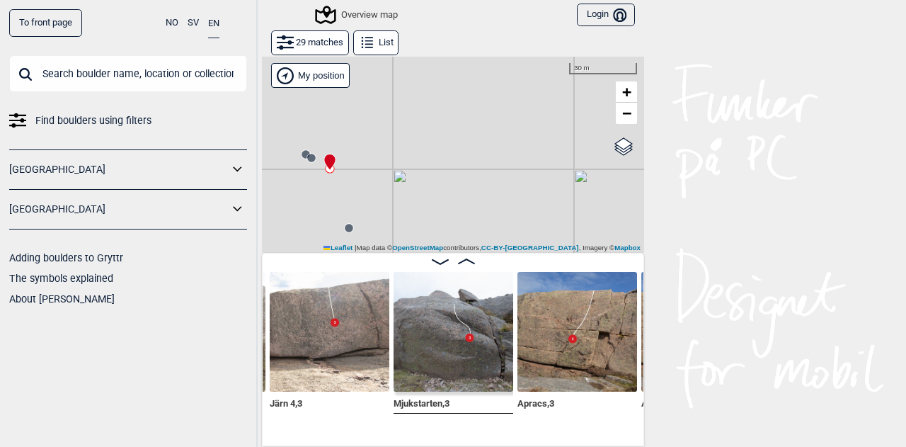
click at [445, 329] on img at bounding box center [454, 332] width 120 height 120
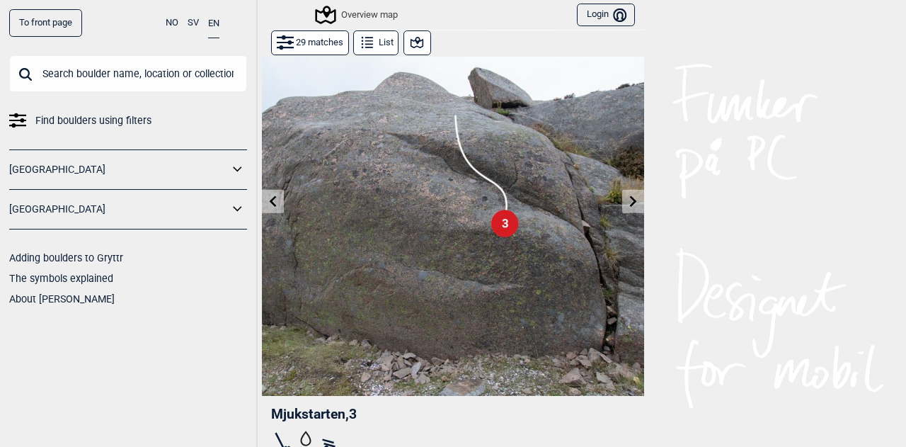
scroll to position [41, 0]
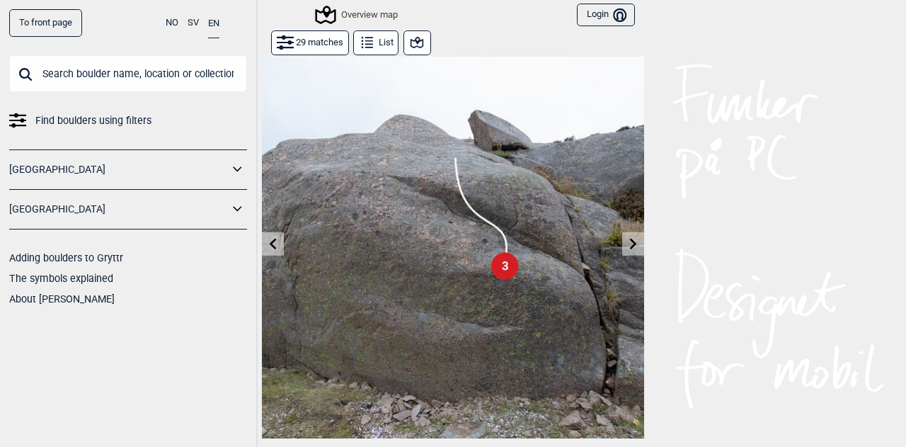
scroll to position [41, 0]
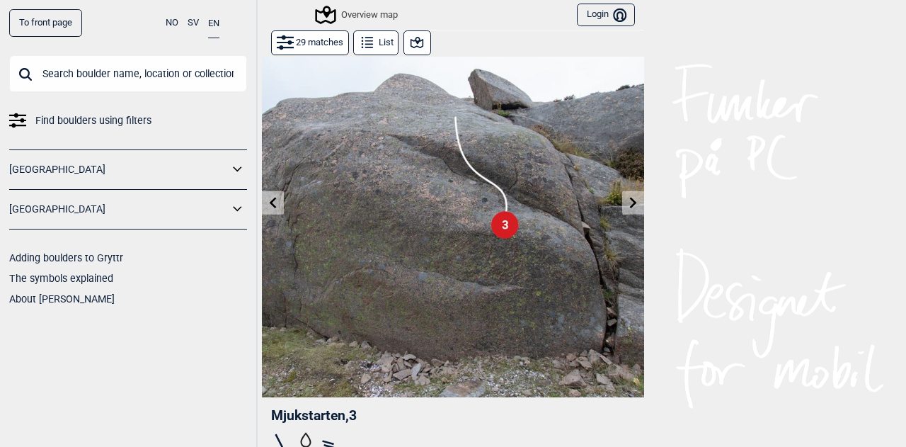
click at [629, 200] on icon at bounding box center [633, 202] width 11 height 11
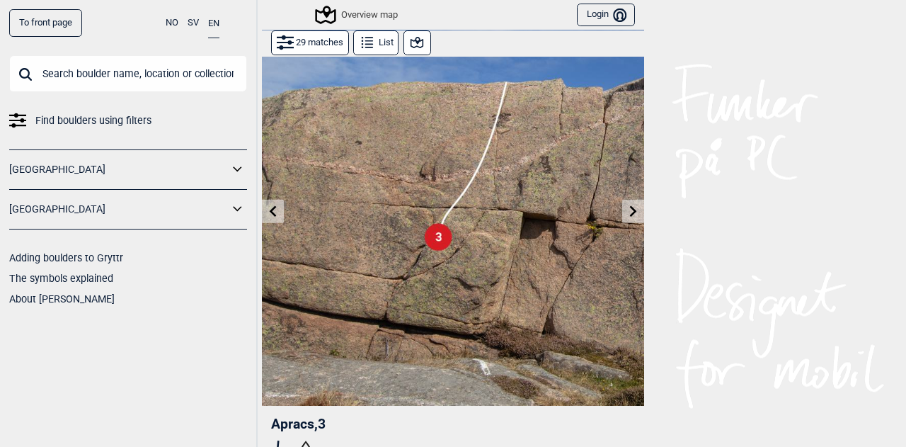
scroll to position [31, 0]
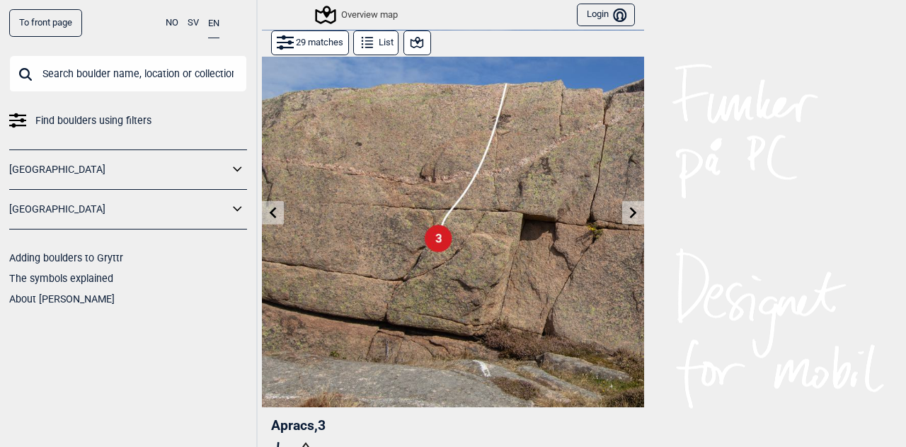
click at [413, 44] on icon at bounding box center [416, 42] width 17 height 17
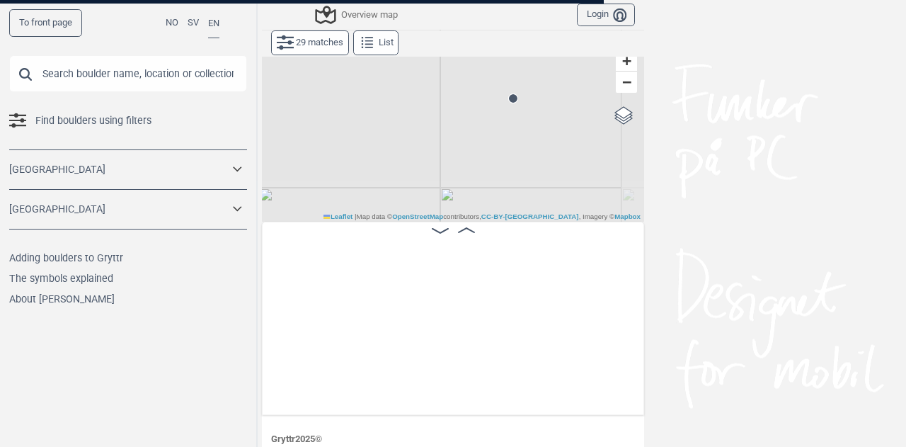
scroll to position [0, 2392]
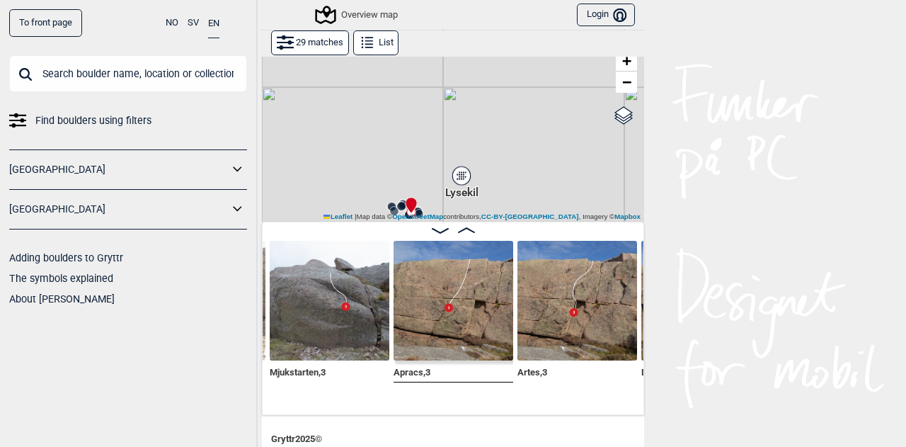
drag, startPoint x: 535, startPoint y: 179, endPoint x: 538, endPoint y: 79, distance: 100.6
click at [538, 79] on div "Gol [GEOGRAPHIC_DATA] Kolomoen [GEOGRAPHIC_DATA] [GEOGRAPHIC_DATA] [GEOGRAPHIC_…" at bounding box center [453, 123] width 382 height 197
drag, startPoint x: 429, startPoint y: 121, endPoint x: 428, endPoint y: 105, distance: 16.3
click at [428, 105] on div "Gol [GEOGRAPHIC_DATA] Kolomoen [GEOGRAPHIC_DATA] [GEOGRAPHIC_DATA] [GEOGRAPHIC_…" at bounding box center [453, 123] width 382 height 197
click at [413, 173] on div "Gol [GEOGRAPHIC_DATA] Kolomoen [GEOGRAPHIC_DATA] [GEOGRAPHIC_DATA] [GEOGRAPHIC_…" at bounding box center [453, 123] width 382 height 197
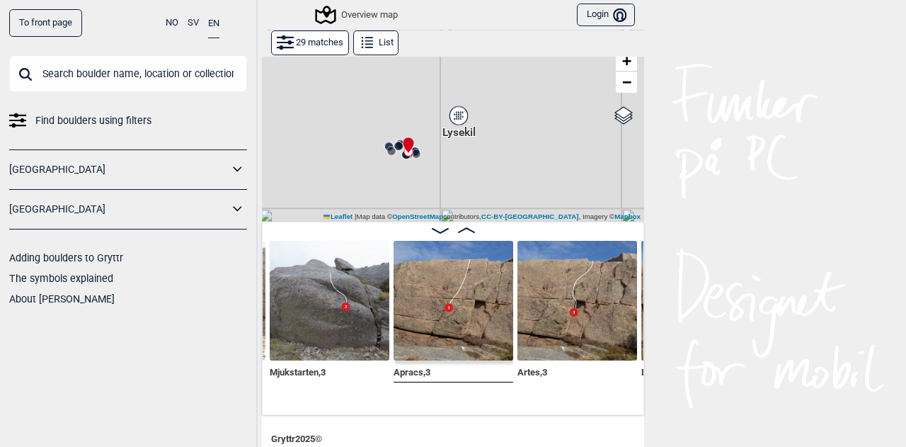
click at [413, 173] on div "Gol [GEOGRAPHIC_DATA] Kolomoen [GEOGRAPHIC_DATA] [GEOGRAPHIC_DATA] [GEOGRAPHIC_…" at bounding box center [453, 123] width 382 height 197
click at [399, 164] on div "Gol [GEOGRAPHIC_DATA] Kolomoen [GEOGRAPHIC_DATA] [GEOGRAPHIC_DATA] [GEOGRAPHIC_…" at bounding box center [453, 123] width 382 height 197
drag, startPoint x: 412, startPoint y: 130, endPoint x: 406, endPoint y: 162, distance: 33.1
click at [406, 162] on div "Gol [GEOGRAPHIC_DATA] Kolomoen [GEOGRAPHIC_DATA] [GEOGRAPHIC_DATA] [GEOGRAPHIC_…" at bounding box center [453, 123] width 382 height 197
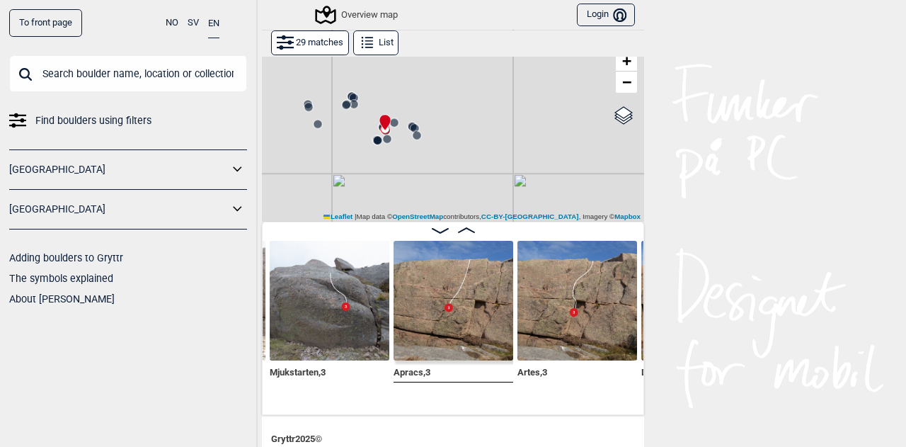
click at [406, 162] on div "Gol [GEOGRAPHIC_DATA] Kolomoen [GEOGRAPHIC_DATA] [GEOGRAPHIC_DATA] [GEOGRAPHIC_…" at bounding box center [453, 123] width 382 height 197
click at [405, 145] on div "Gol [GEOGRAPHIC_DATA] Kolomoen [GEOGRAPHIC_DATA] [GEOGRAPHIC_DATA] [GEOGRAPHIC_…" at bounding box center [453, 123] width 382 height 197
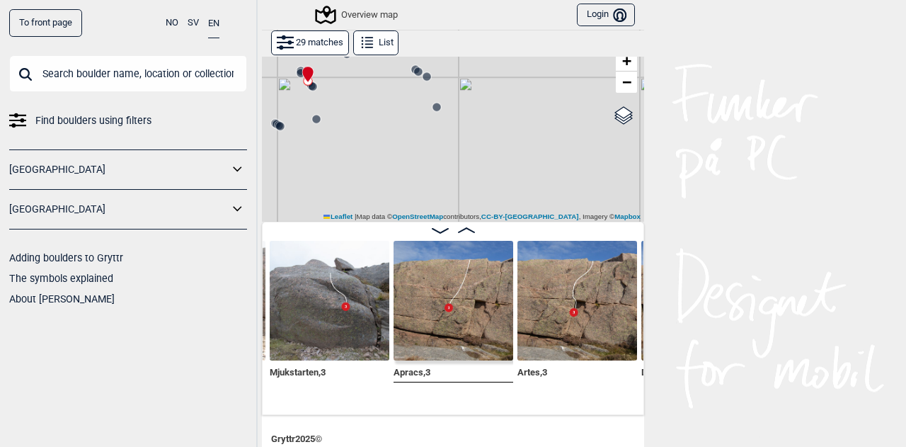
click at [405, 145] on div "Gol [GEOGRAPHIC_DATA] Kolomoen [GEOGRAPHIC_DATA] [GEOGRAPHIC_DATA] [GEOGRAPHIC_…" at bounding box center [453, 123] width 382 height 197
drag, startPoint x: 371, startPoint y: 118, endPoint x: 474, endPoint y: 204, distance: 134.2
click at [474, 204] on div "Gol [GEOGRAPHIC_DATA] Kolomoen [GEOGRAPHIC_DATA] [GEOGRAPHIC_DATA] [GEOGRAPHIC_…" at bounding box center [453, 123] width 382 height 197
drag, startPoint x: 439, startPoint y: 172, endPoint x: 449, endPoint y: 181, distance: 13.1
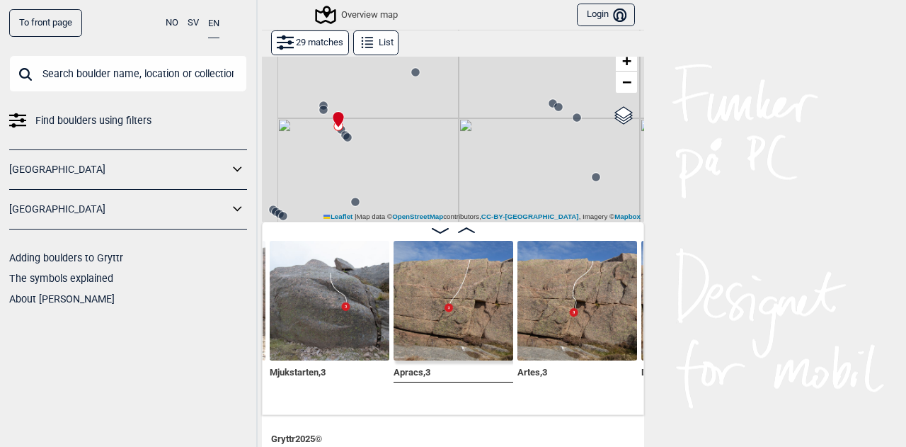
click at [449, 181] on div "Gol [GEOGRAPHIC_DATA] Kolomoen [GEOGRAPHIC_DATA] [GEOGRAPHIC_DATA] [GEOGRAPHIC_…" at bounding box center [453, 123] width 382 height 197
click at [565, 290] on img at bounding box center [578, 301] width 120 height 120
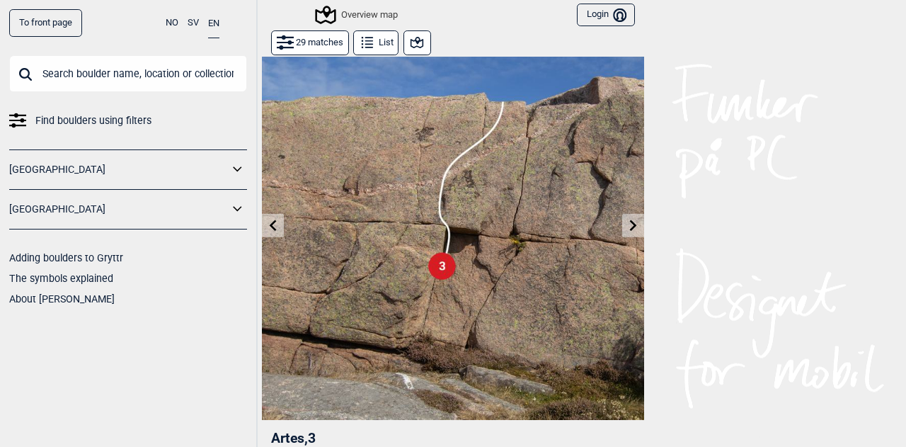
scroll to position [18, 0]
click at [628, 223] on icon at bounding box center [633, 225] width 11 height 11
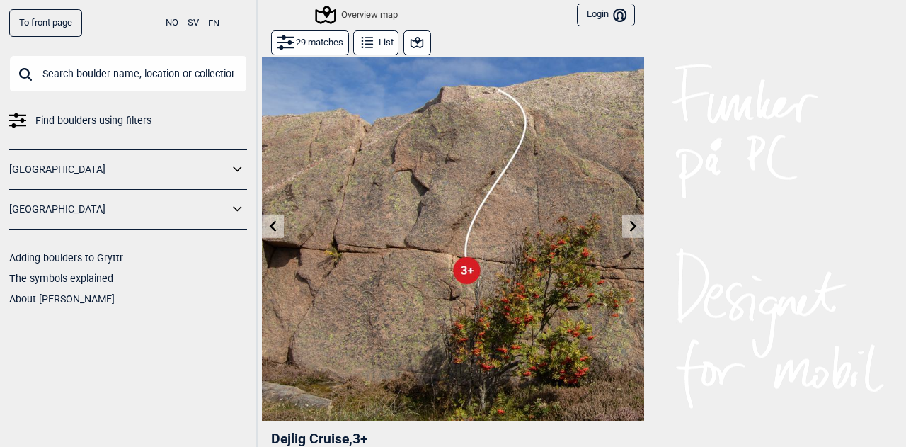
click at [628, 223] on icon at bounding box center [633, 225] width 11 height 11
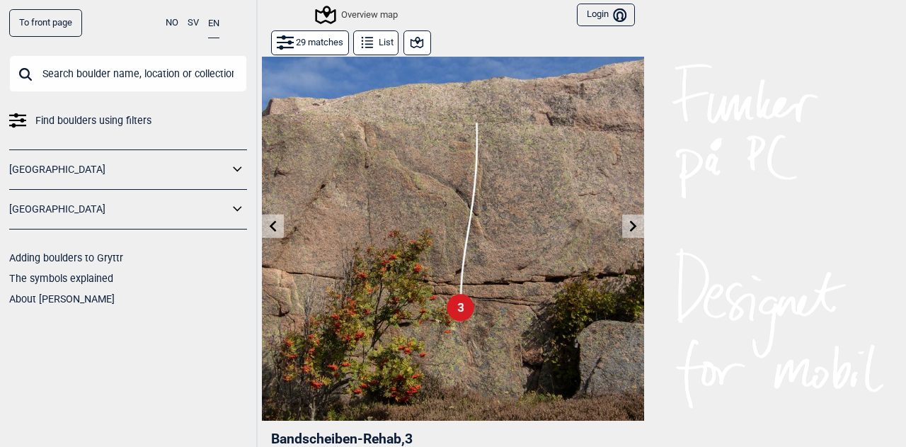
click at [628, 223] on icon at bounding box center [633, 225] width 11 height 11
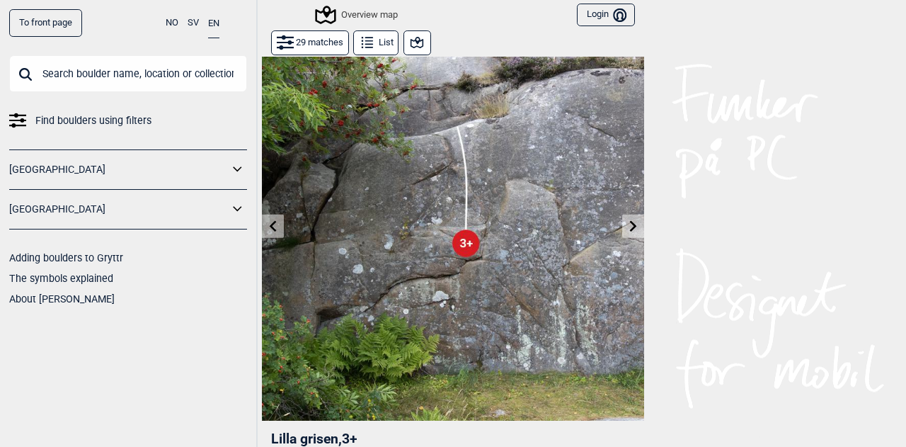
click at [628, 223] on icon at bounding box center [633, 225] width 11 height 11
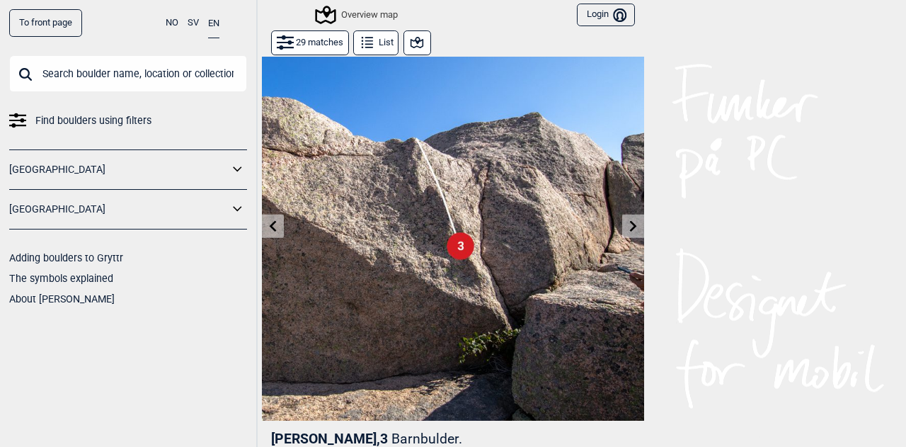
click at [628, 224] on icon at bounding box center [633, 225] width 11 height 11
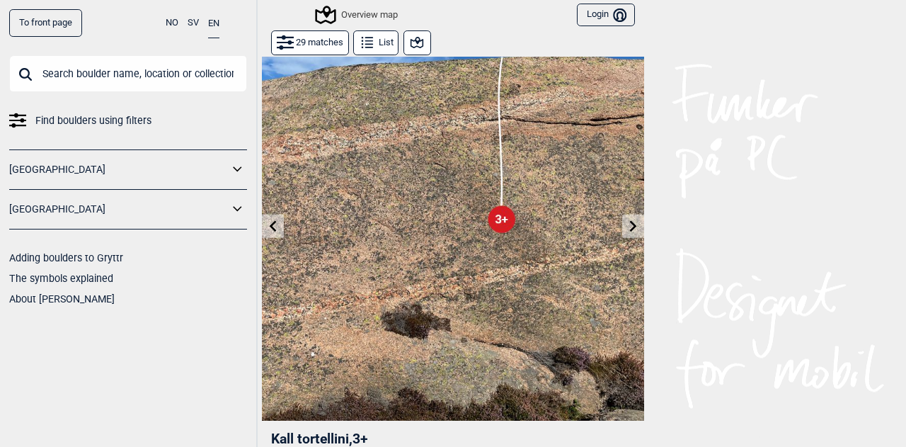
click at [628, 224] on icon at bounding box center [633, 225] width 11 height 11
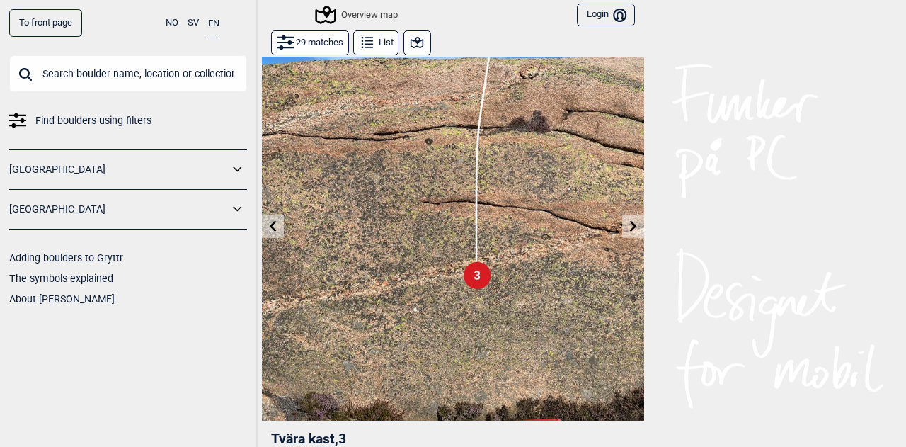
click at [628, 224] on icon at bounding box center [633, 225] width 11 height 11
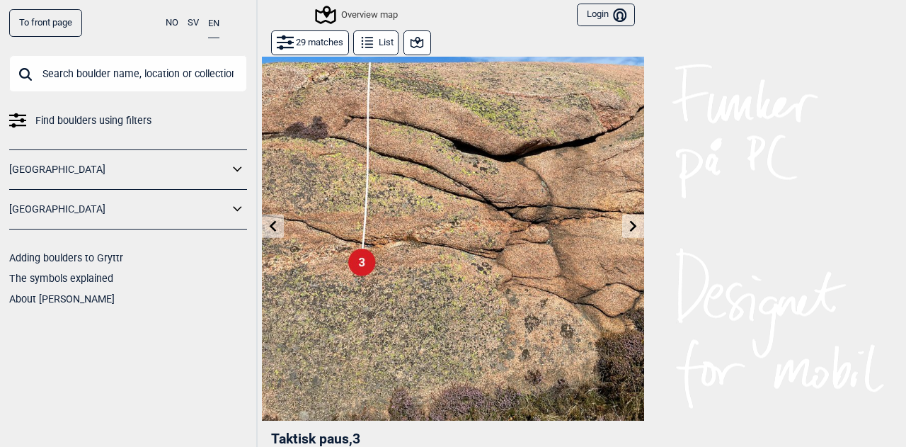
click at [628, 224] on icon at bounding box center [633, 225] width 11 height 11
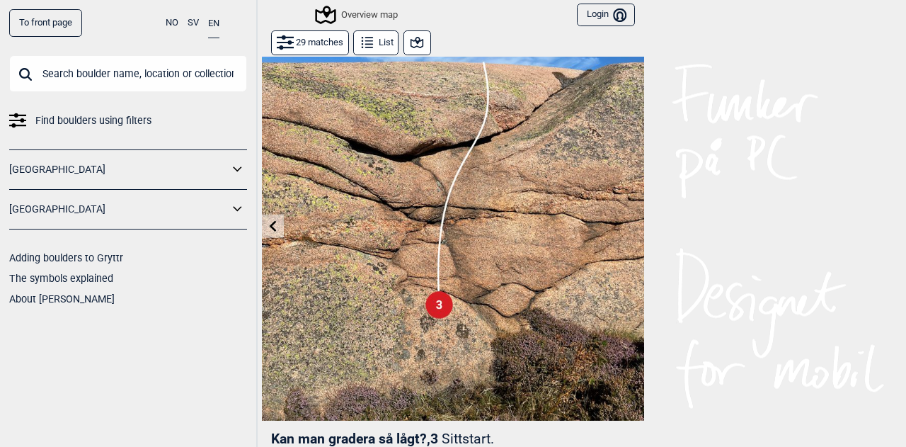
scroll to position [67, 0]
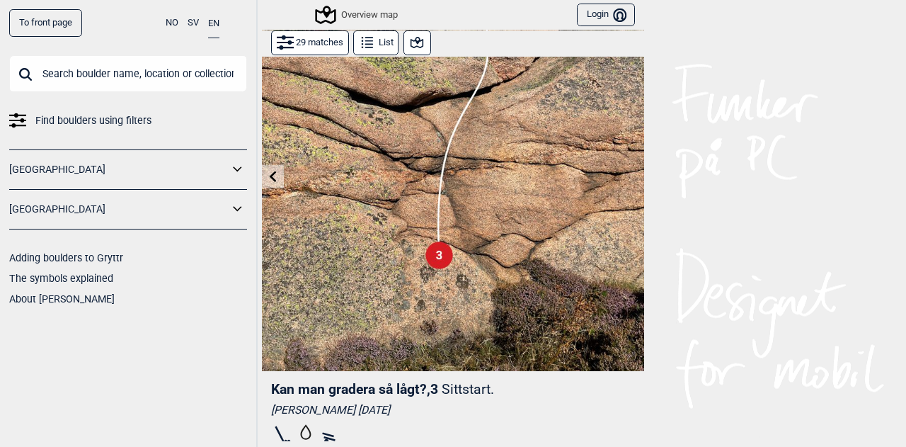
click at [270, 178] on icon at bounding box center [273, 176] width 11 height 11
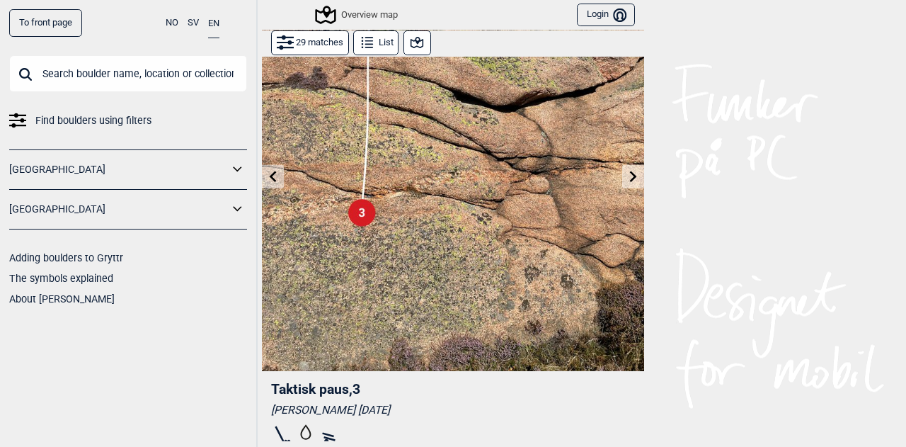
click at [270, 178] on icon at bounding box center [273, 176] width 11 height 11
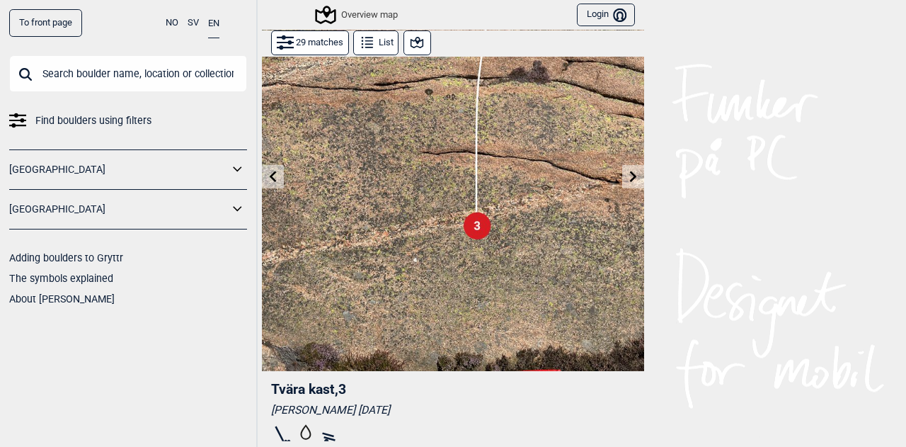
click at [270, 178] on icon at bounding box center [273, 176] width 11 height 11
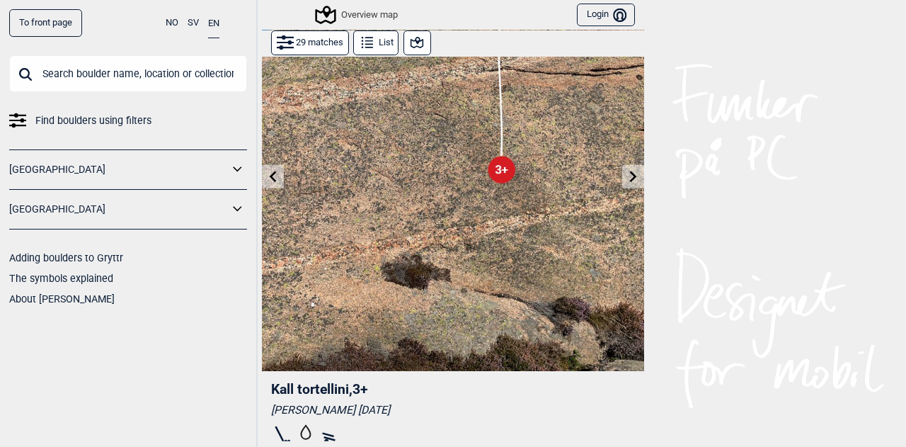
click at [270, 178] on icon at bounding box center [273, 176] width 11 height 11
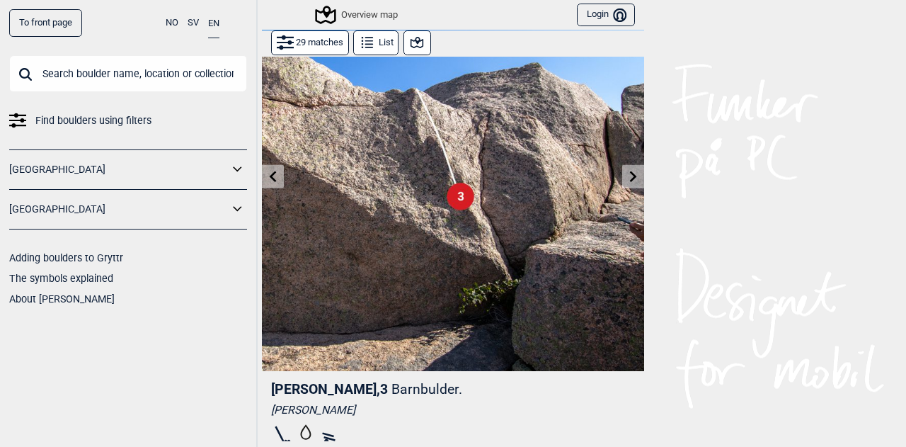
click at [270, 178] on icon at bounding box center [273, 176] width 11 height 11
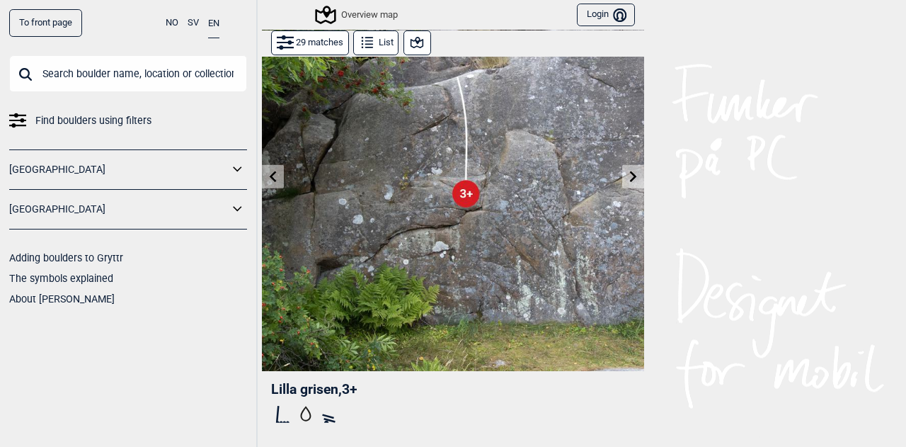
click at [270, 178] on icon at bounding box center [273, 176] width 11 height 11
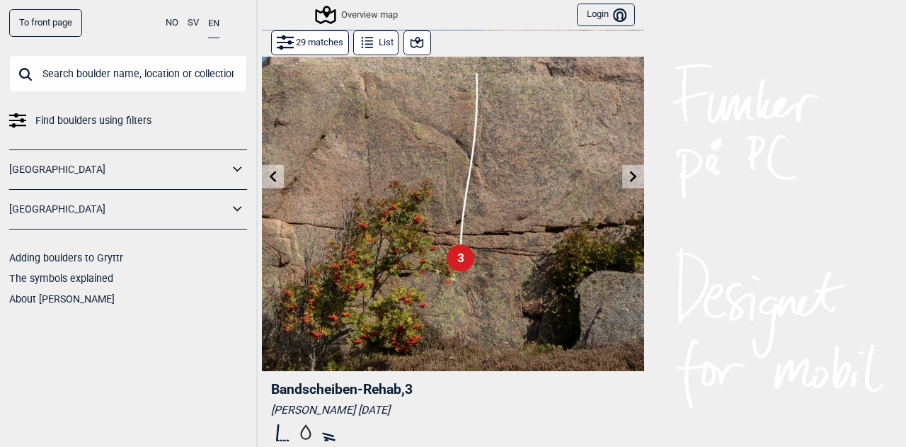
click at [270, 178] on icon at bounding box center [273, 176] width 11 height 11
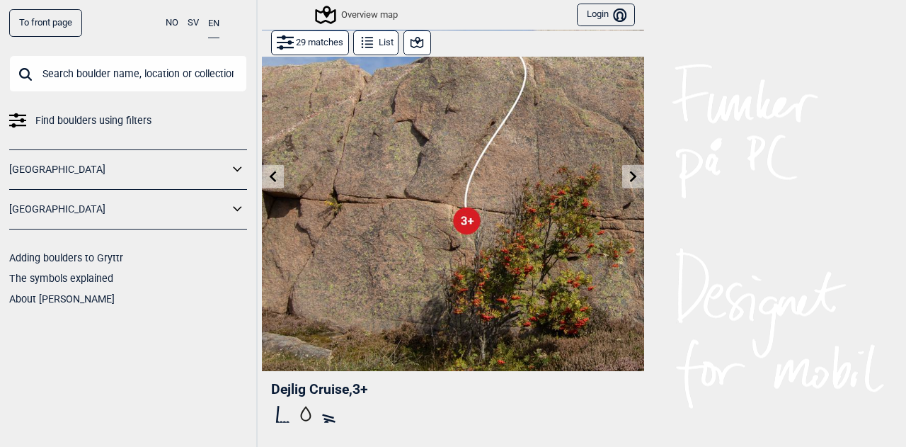
click at [270, 178] on icon at bounding box center [273, 176] width 11 height 11
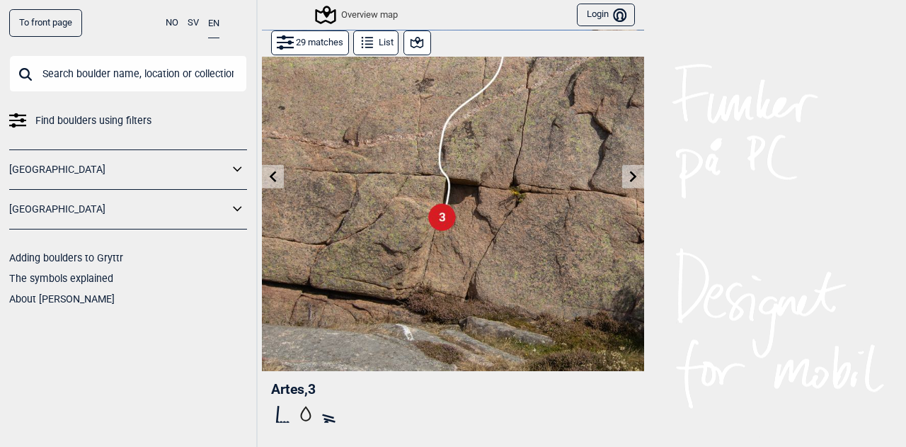
click at [270, 178] on icon at bounding box center [273, 176] width 11 height 11
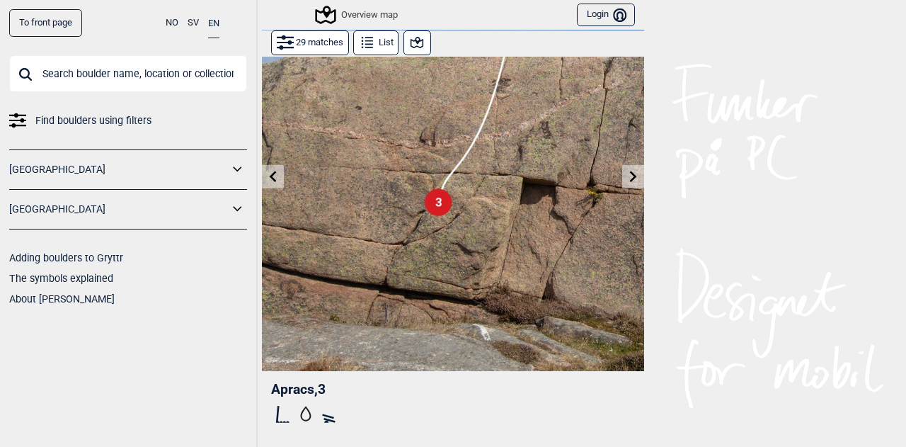
click at [270, 178] on icon at bounding box center [273, 176] width 11 height 11
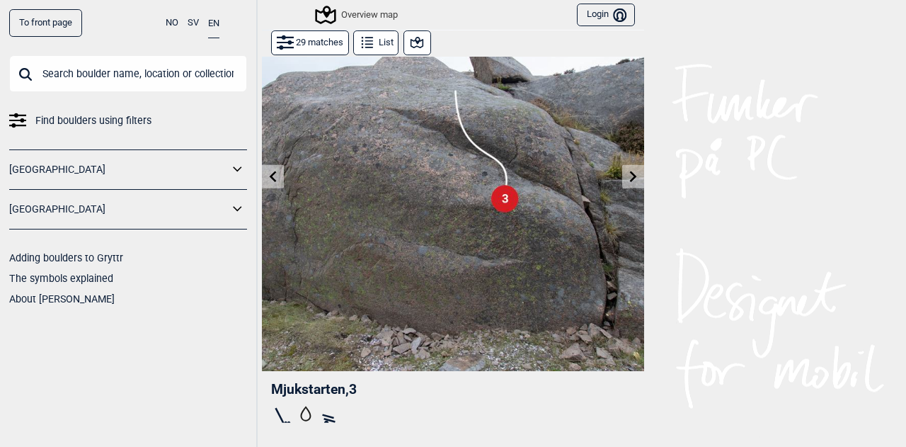
click at [270, 178] on icon at bounding box center [273, 176] width 11 height 11
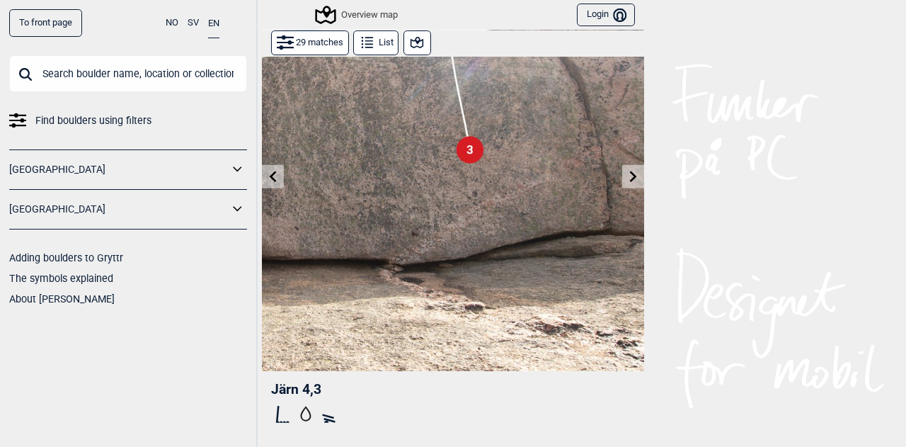
click at [270, 178] on icon at bounding box center [273, 176] width 11 height 11
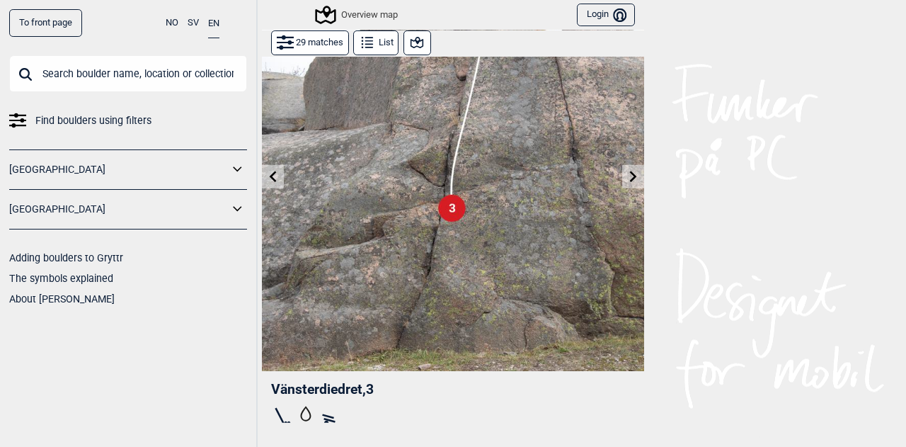
click at [270, 178] on icon at bounding box center [273, 176] width 11 height 11
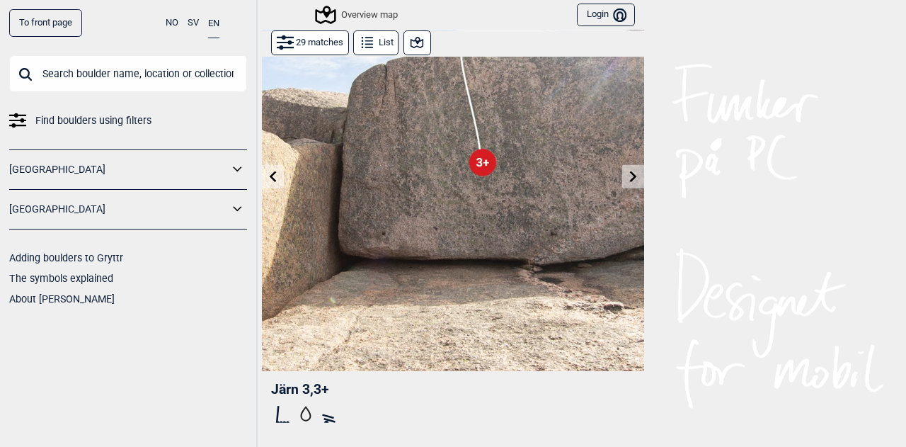
click at [270, 178] on icon at bounding box center [273, 176] width 11 height 11
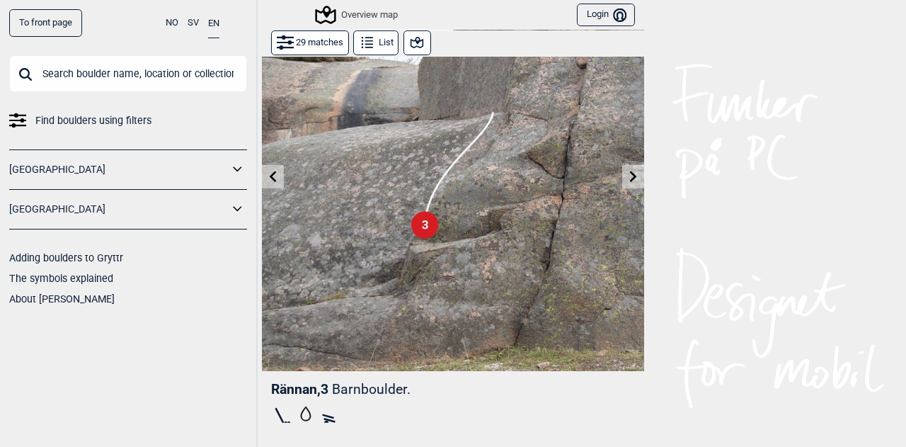
click at [270, 178] on icon at bounding box center [273, 176] width 11 height 11
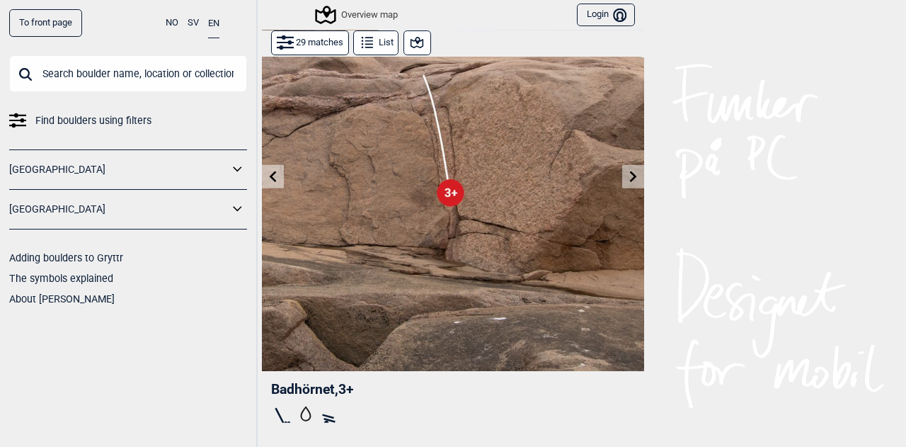
click at [270, 178] on icon at bounding box center [273, 176] width 11 height 11
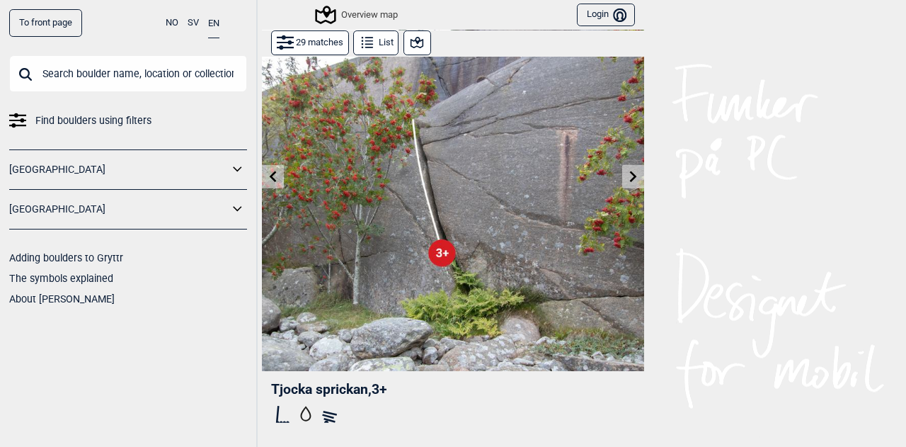
click at [270, 178] on icon at bounding box center [273, 176] width 11 height 11
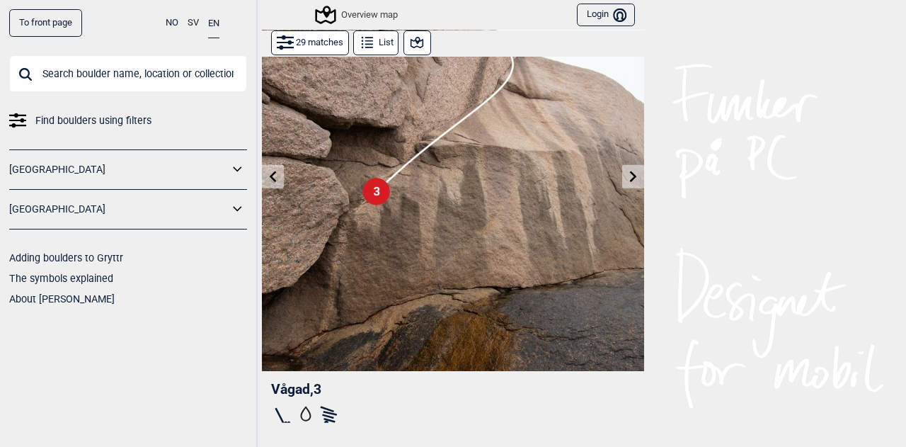
click at [270, 178] on icon at bounding box center [273, 176] width 11 height 11
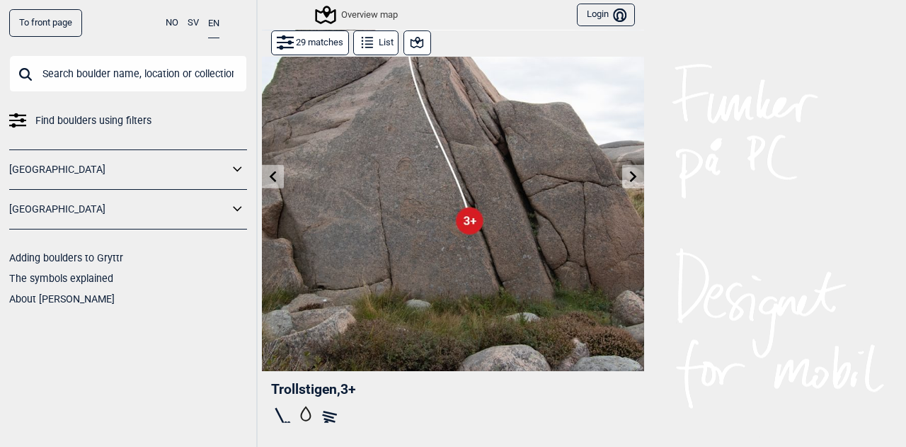
click at [270, 178] on icon at bounding box center [273, 176] width 11 height 11
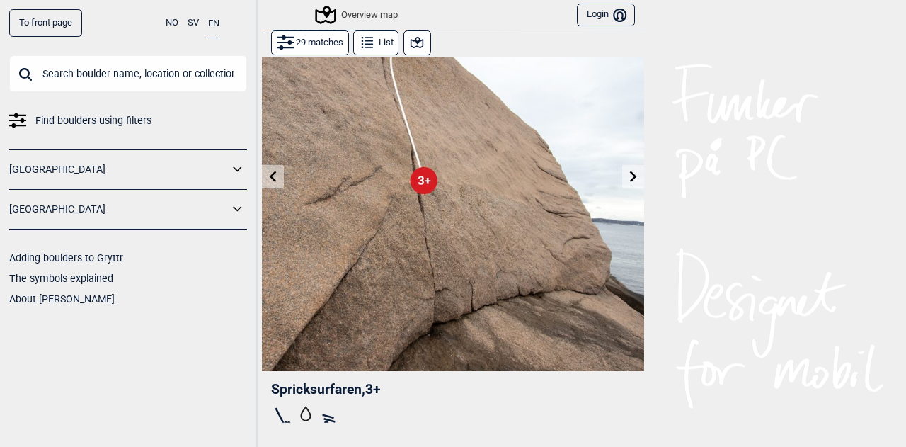
click at [270, 178] on icon at bounding box center [273, 176] width 11 height 11
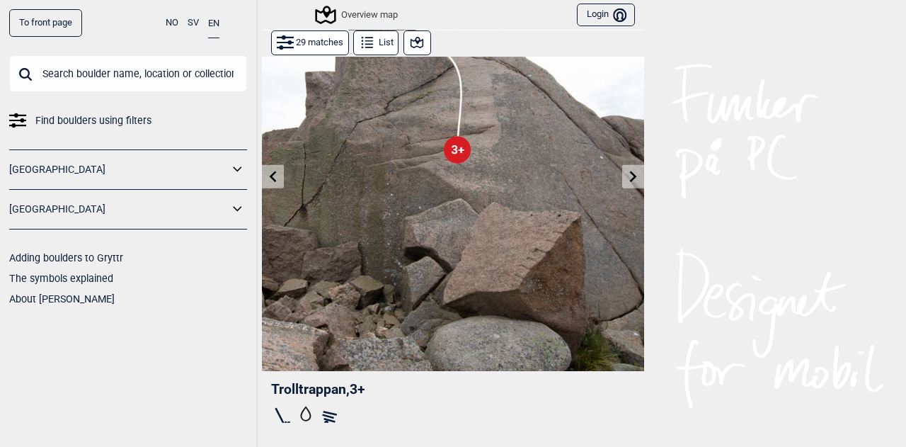
click at [270, 178] on icon at bounding box center [273, 176] width 11 height 11
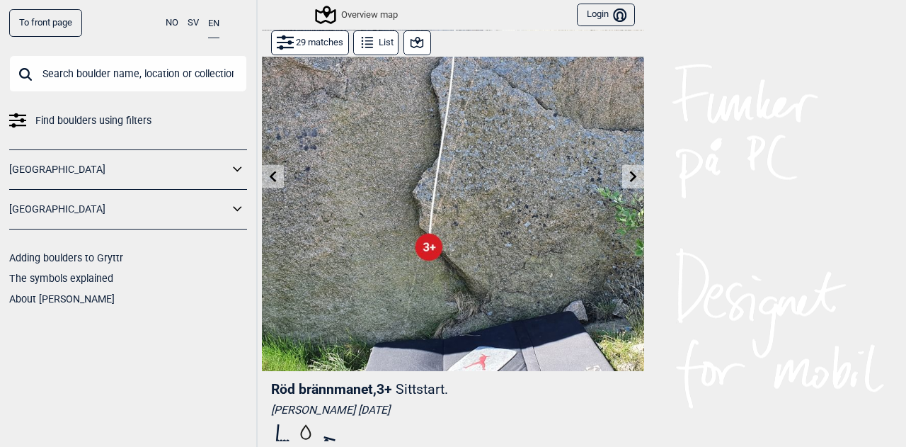
click at [270, 178] on icon at bounding box center [273, 176] width 11 height 11
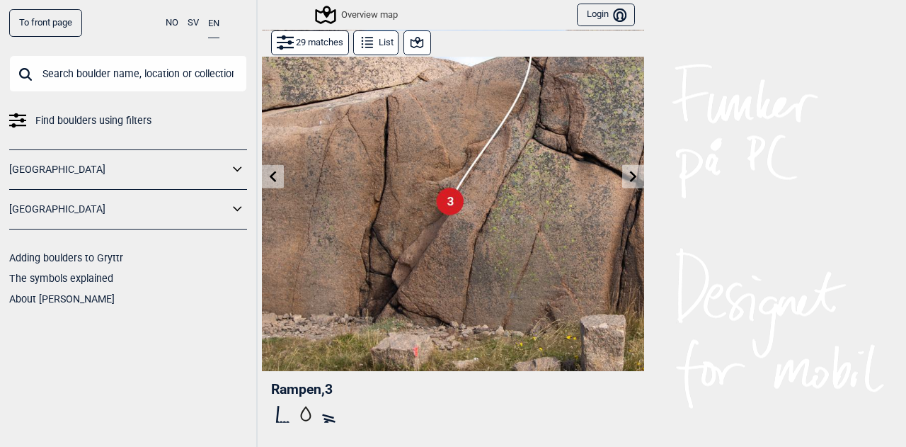
click at [270, 178] on icon at bounding box center [273, 176] width 11 height 11
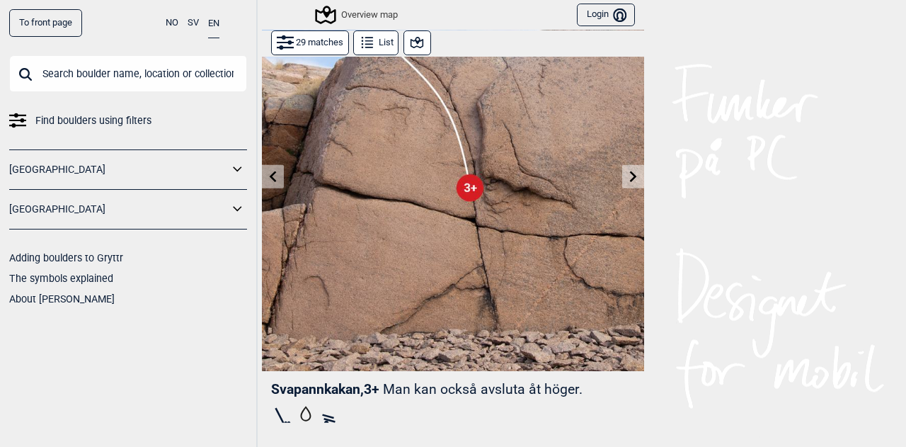
click at [270, 178] on icon at bounding box center [273, 176] width 11 height 11
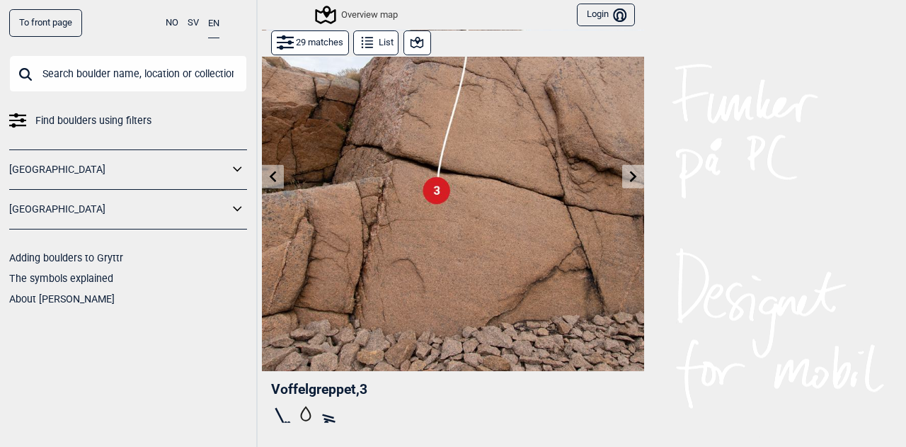
click at [270, 178] on icon at bounding box center [273, 176] width 11 height 11
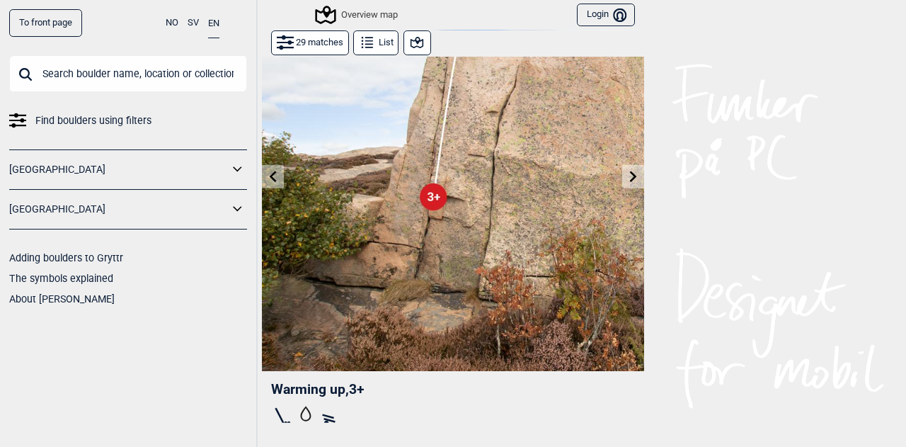
click at [270, 178] on icon at bounding box center [273, 176] width 11 height 11
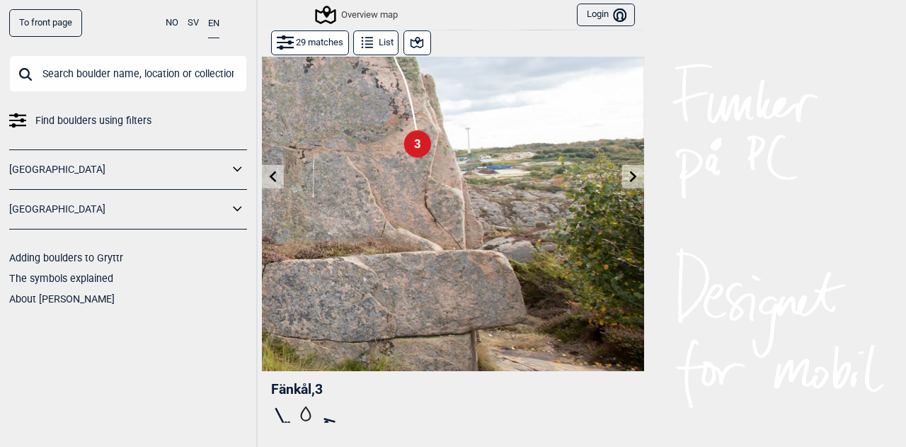
click at [270, 178] on icon at bounding box center [273, 176] width 11 height 11
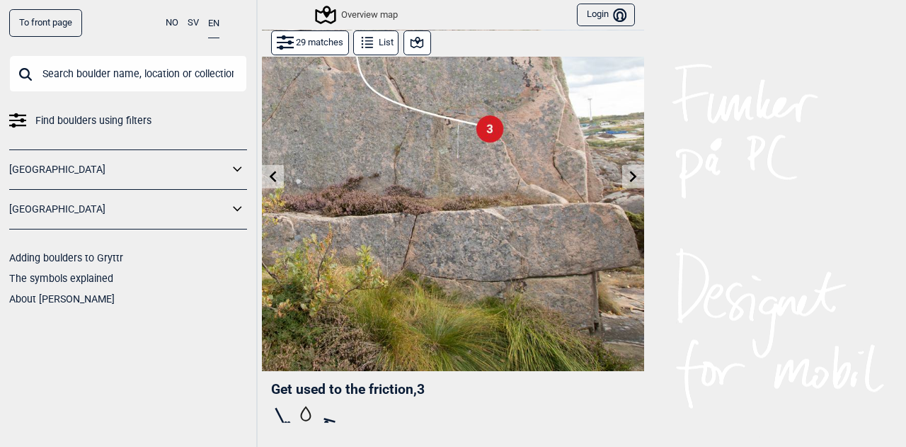
click at [270, 178] on icon at bounding box center [273, 176] width 11 height 11
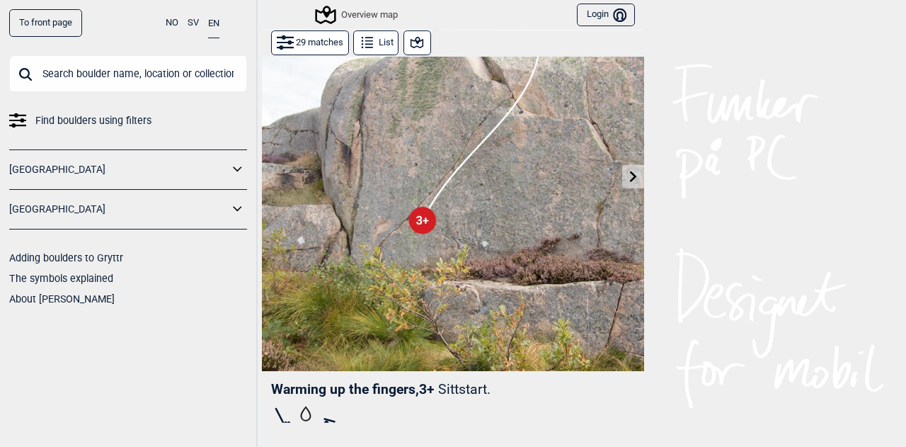
click at [628, 178] on icon at bounding box center [633, 176] width 11 height 11
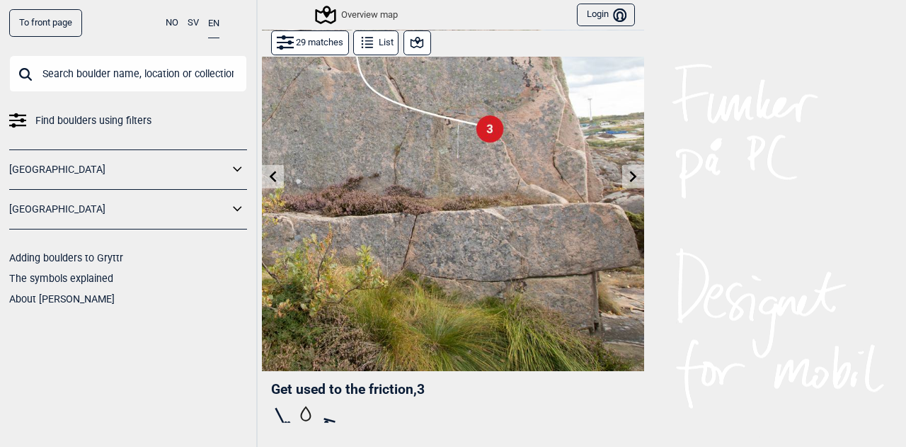
click at [411, 47] on icon at bounding box center [417, 42] width 13 height 11
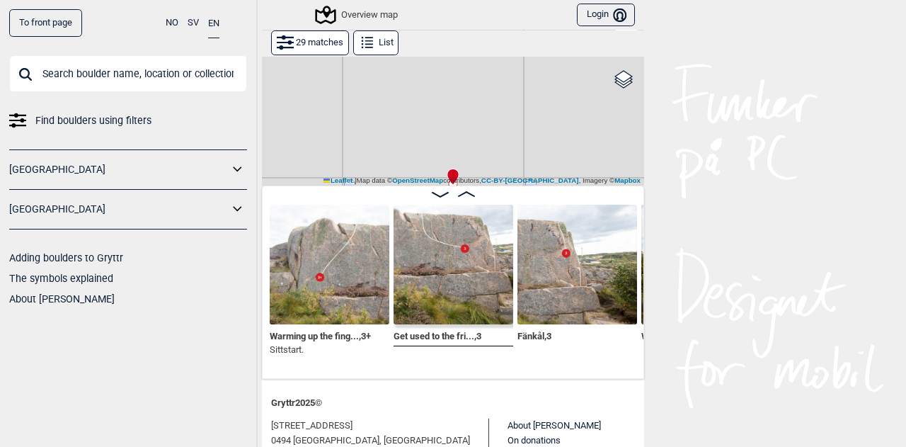
scroll to position [55, 0]
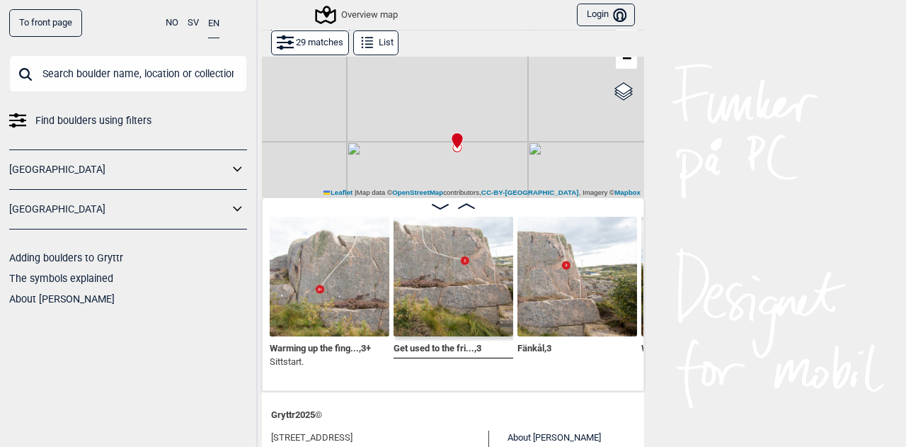
drag, startPoint x: 476, startPoint y: 159, endPoint x: 481, endPoint y: 111, distance: 48.3
click at [481, 111] on div "Gol [GEOGRAPHIC_DATA] Kolomoen [GEOGRAPHIC_DATA] [GEOGRAPHIC_DATA] [GEOGRAPHIC_…" at bounding box center [453, 99] width 382 height 197
drag, startPoint x: 490, startPoint y: 156, endPoint x: 473, endPoint y: 106, distance: 53.1
click at [473, 106] on div "Gol [GEOGRAPHIC_DATA] Kolomoen [GEOGRAPHIC_DATA] [GEOGRAPHIC_DATA] [GEOGRAPHIC_…" at bounding box center [453, 99] width 382 height 197
drag, startPoint x: 539, startPoint y: 148, endPoint x: 508, endPoint y: 57, distance: 96.1
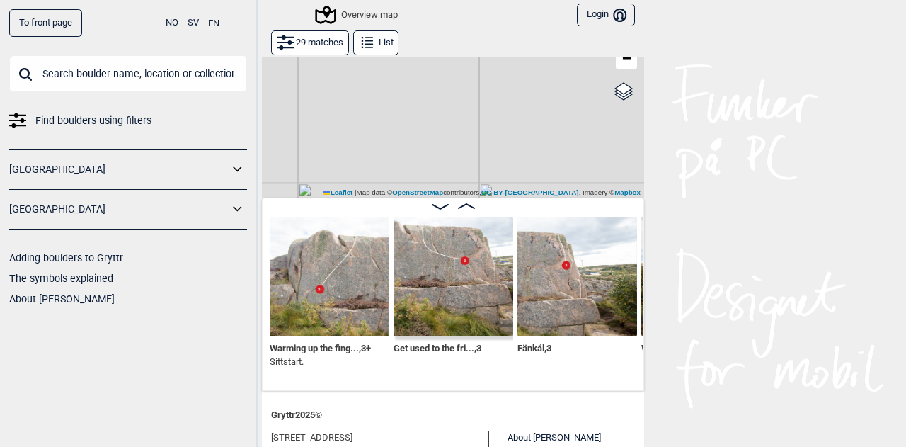
click at [508, 57] on div "Gol [GEOGRAPHIC_DATA] Kolomoen [GEOGRAPHIC_DATA] [GEOGRAPHIC_DATA] [GEOGRAPHIC_…" at bounding box center [453, 99] width 382 height 197
click at [503, 125] on div "Gol [GEOGRAPHIC_DATA] Kolomoen [GEOGRAPHIC_DATA] [GEOGRAPHIC_DATA] [GEOGRAPHIC_…" at bounding box center [453, 99] width 382 height 197
drag, startPoint x: 503, startPoint y: 128, endPoint x: 505, endPoint y: 219, distance: 91.4
click at [505, 219] on div "Gol [GEOGRAPHIC_DATA] Kolomoen [GEOGRAPHIC_DATA] [GEOGRAPHIC_DATA] [GEOGRAPHIC_…" at bounding box center [453, 196] width 382 height 390
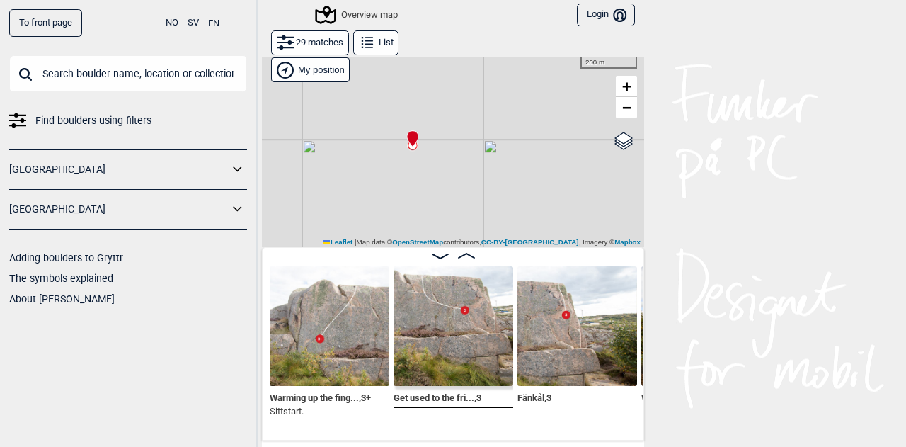
scroll to position [1, 0]
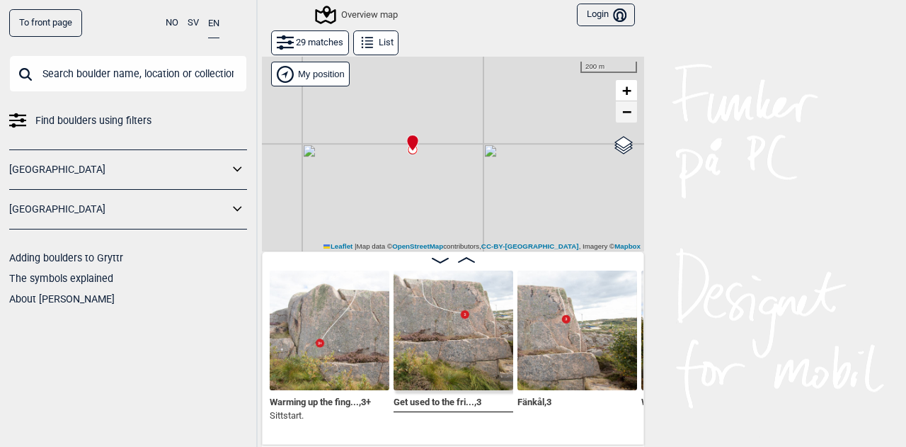
click at [622, 112] on span "−" at bounding box center [626, 112] width 9 height 18
drag, startPoint x: 537, startPoint y: 182, endPoint x: 528, endPoint y: 112, distance: 70.6
click at [528, 112] on div "Gol [GEOGRAPHIC_DATA] Kolomoen [GEOGRAPHIC_DATA] [GEOGRAPHIC_DATA] [GEOGRAPHIC_…" at bounding box center [453, 153] width 382 height 197
drag, startPoint x: 512, startPoint y: 157, endPoint x: 515, endPoint y: 118, distance: 39.1
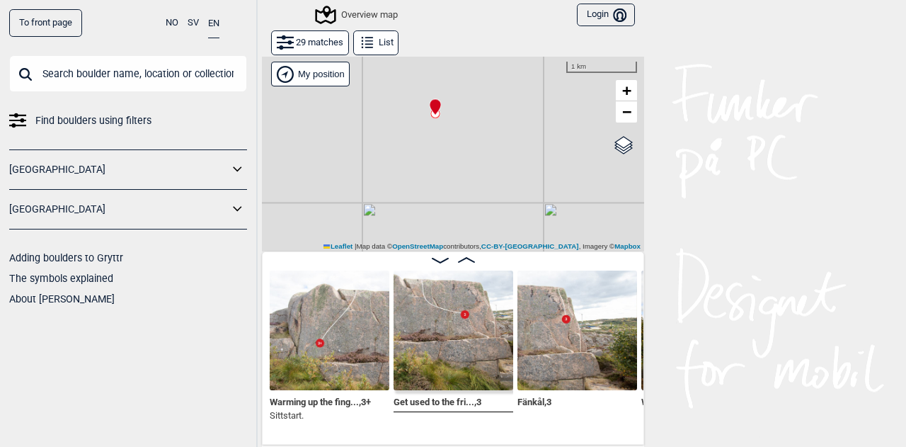
click at [515, 118] on div "Gol [GEOGRAPHIC_DATA] Kolomoen [GEOGRAPHIC_DATA] [GEOGRAPHIC_DATA] [GEOGRAPHIC_…" at bounding box center [453, 153] width 382 height 197
drag, startPoint x: 498, startPoint y: 173, endPoint x: 513, endPoint y: 99, distance: 75.1
click at [513, 99] on div "Gol [GEOGRAPHIC_DATA] Kolomoen [GEOGRAPHIC_DATA] [GEOGRAPHIC_DATA] [GEOGRAPHIC_…" at bounding box center [453, 153] width 382 height 197
click at [622, 119] on link "−" at bounding box center [626, 111] width 21 height 21
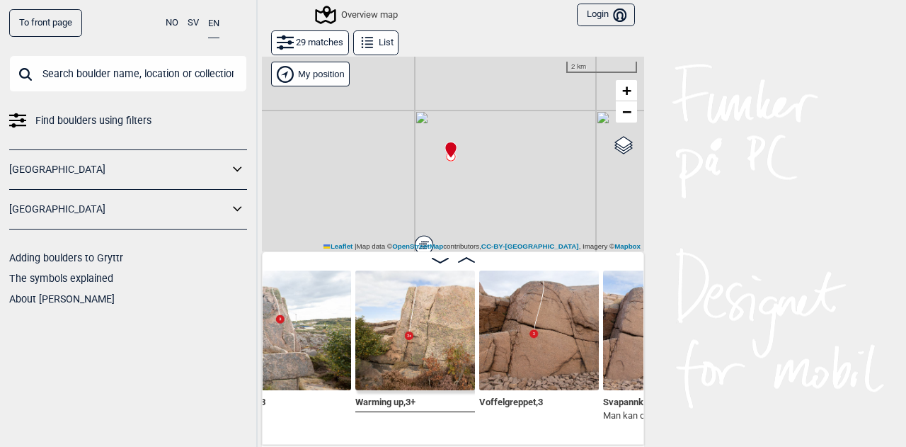
scroll to position [0, 521]
click at [425, 336] on img at bounding box center [415, 330] width 120 height 120
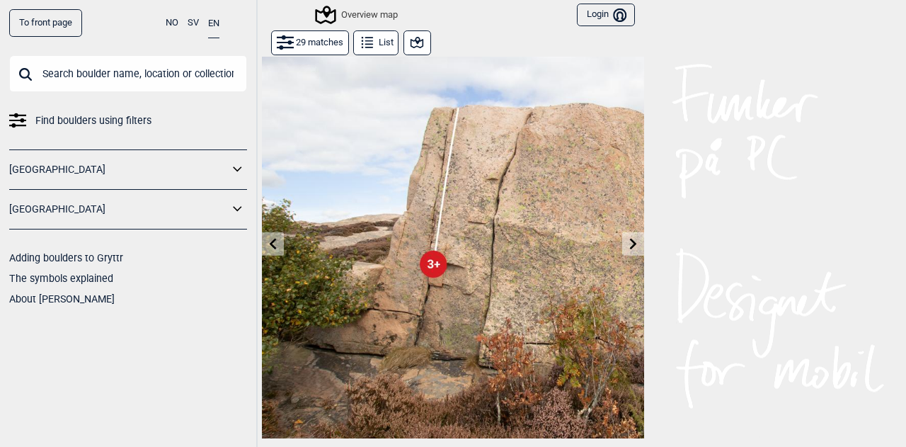
click at [413, 44] on icon at bounding box center [416, 42] width 17 height 17
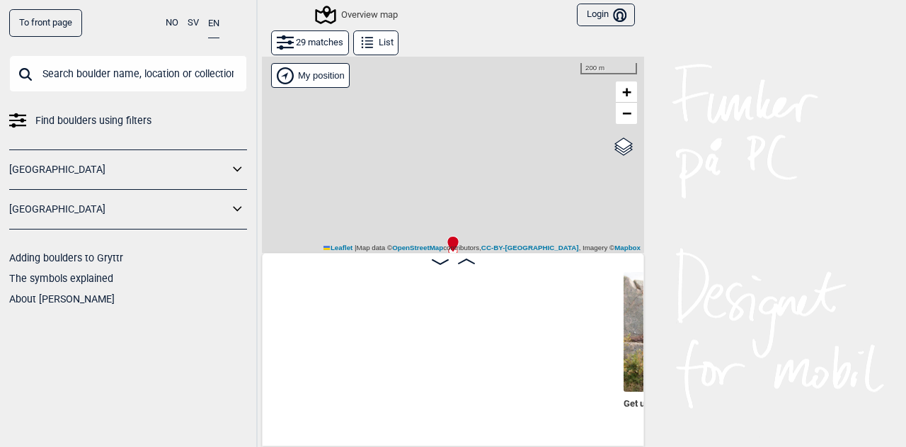
scroll to position [0, 478]
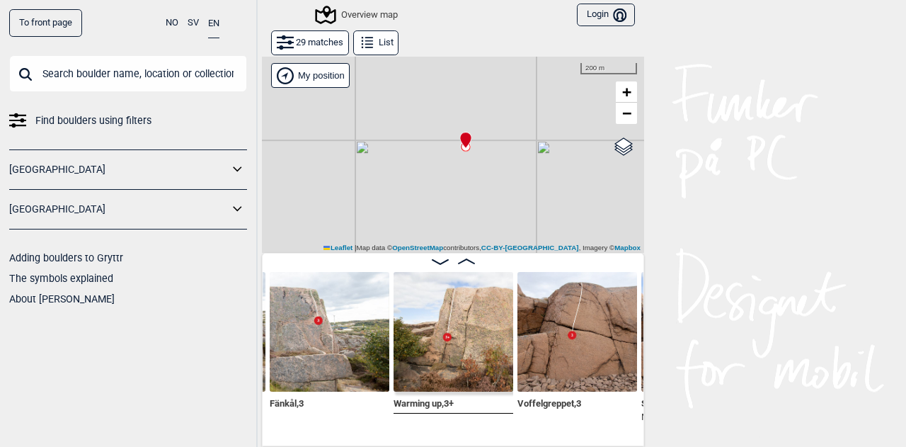
drag, startPoint x: 486, startPoint y: 202, endPoint x: 500, endPoint y: 96, distance: 106.4
click at [500, 96] on div "Gol [GEOGRAPHIC_DATA] Kolomoen [GEOGRAPHIC_DATA] [GEOGRAPHIC_DATA] [GEOGRAPHIC_…" at bounding box center [453, 154] width 382 height 197
drag, startPoint x: 526, startPoint y: 171, endPoint x: 517, endPoint y: 120, distance: 52.5
click at [517, 120] on div "Gol [GEOGRAPHIC_DATA] Kolomoen [GEOGRAPHIC_DATA] [GEOGRAPHIC_DATA] [GEOGRAPHIC_…" at bounding box center [453, 154] width 382 height 197
click at [624, 113] on span "−" at bounding box center [626, 113] width 9 height 18
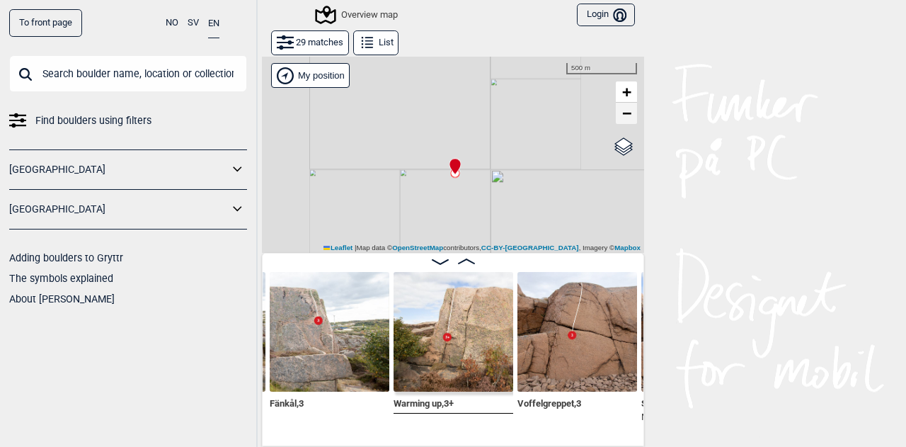
click at [624, 113] on span "−" at bounding box center [626, 113] width 9 height 18
drag, startPoint x: 556, startPoint y: 175, endPoint x: 547, endPoint y: 124, distance: 51.8
click at [547, 124] on div "Gol [GEOGRAPHIC_DATA] Kolomoen [GEOGRAPHIC_DATA] [GEOGRAPHIC_DATA] [GEOGRAPHIC_…" at bounding box center [453, 154] width 382 height 197
drag, startPoint x: 528, startPoint y: 179, endPoint x: 529, endPoint y: 131, distance: 48.1
click at [529, 131] on div "Gol [GEOGRAPHIC_DATA] Kolomoen [GEOGRAPHIC_DATA] [GEOGRAPHIC_DATA] [GEOGRAPHIC_…" at bounding box center [453, 154] width 382 height 197
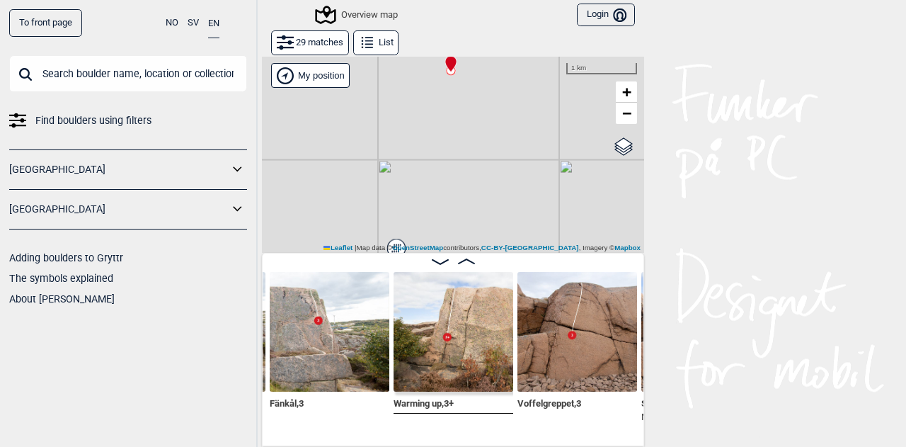
drag, startPoint x: 526, startPoint y: 128, endPoint x: 528, endPoint y: 113, distance: 15.0
click at [528, 113] on div "Gol [GEOGRAPHIC_DATA] Kolomoen [GEOGRAPHIC_DATA] [GEOGRAPHIC_DATA] [GEOGRAPHIC_…" at bounding box center [453, 154] width 382 height 197
click at [577, 350] on img at bounding box center [578, 332] width 120 height 120
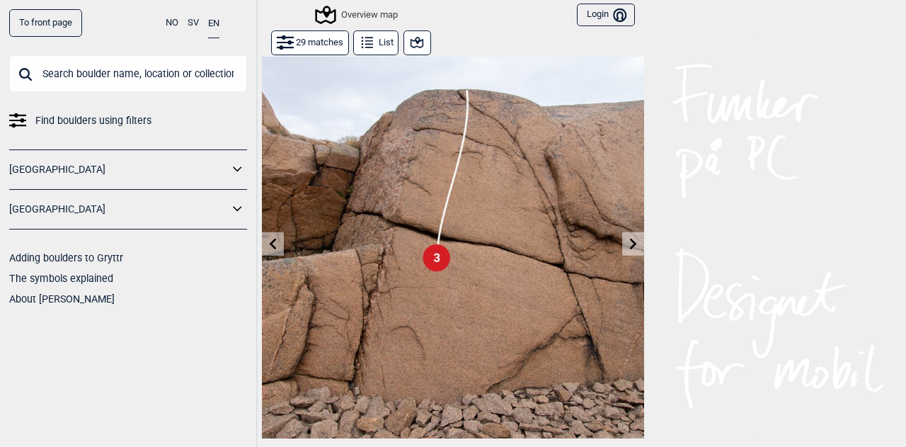
click at [411, 45] on icon at bounding box center [416, 42] width 17 height 17
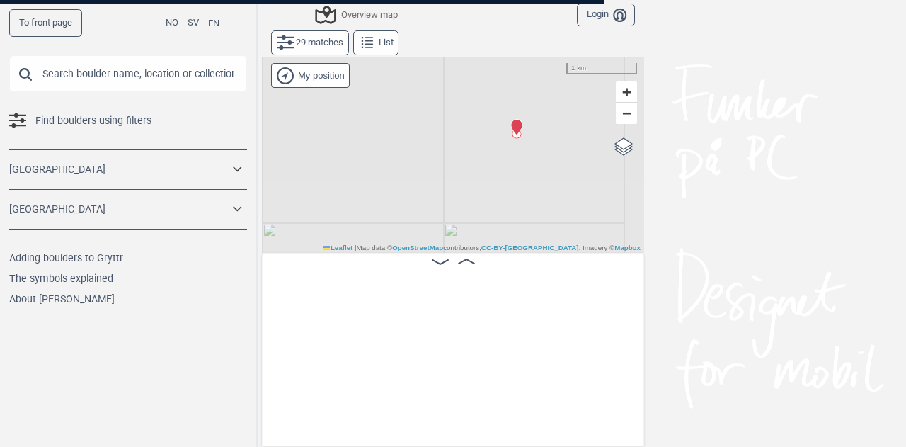
scroll to position [0, 598]
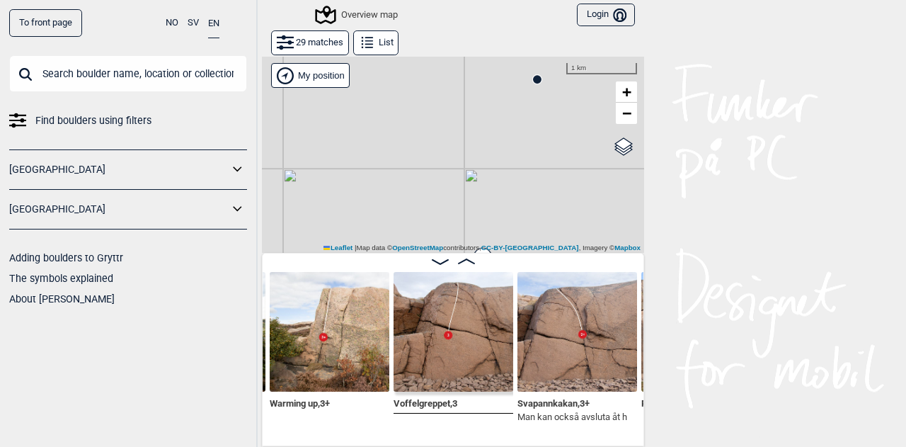
drag, startPoint x: 396, startPoint y: 217, endPoint x: 418, endPoint y: 135, distance: 84.3
click at [418, 135] on div "Gol [GEOGRAPHIC_DATA] Kolomoen [GEOGRAPHIC_DATA] [GEOGRAPHIC_DATA] [GEOGRAPHIC_…" at bounding box center [453, 154] width 382 height 197
drag, startPoint x: 406, startPoint y: 207, endPoint x: 422, endPoint y: 132, distance: 76.6
click at [422, 132] on div "Gol [GEOGRAPHIC_DATA] Kolomoen [GEOGRAPHIC_DATA] [GEOGRAPHIC_DATA] [GEOGRAPHIC_…" at bounding box center [453, 154] width 382 height 197
drag, startPoint x: 397, startPoint y: 172, endPoint x: 399, endPoint y: 162, distance: 10.1
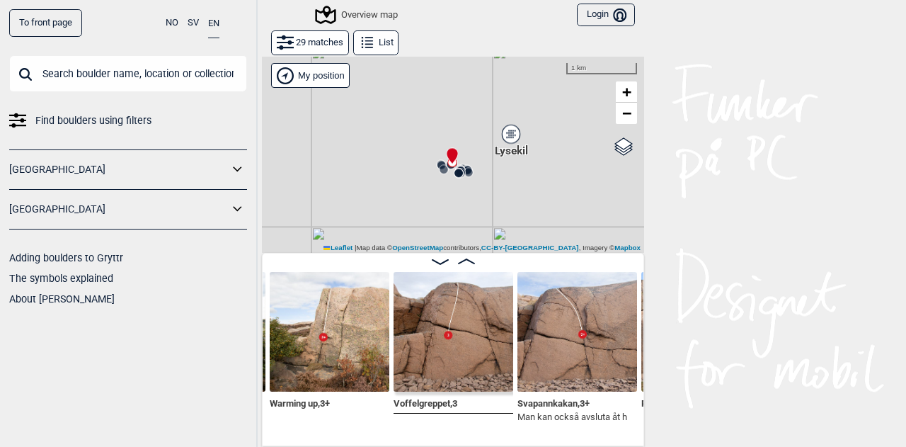
click at [399, 162] on div "Gol [GEOGRAPHIC_DATA] Kolomoen [GEOGRAPHIC_DATA] [GEOGRAPHIC_DATA] [GEOGRAPHIC_…" at bounding box center [453, 154] width 382 height 197
click at [418, 224] on div "Gol [GEOGRAPHIC_DATA] Kolomoen [GEOGRAPHIC_DATA] [GEOGRAPHIC_DATA] [GEOGRAPHIC_…" at bounding box center [453, 154] width 382 height 197
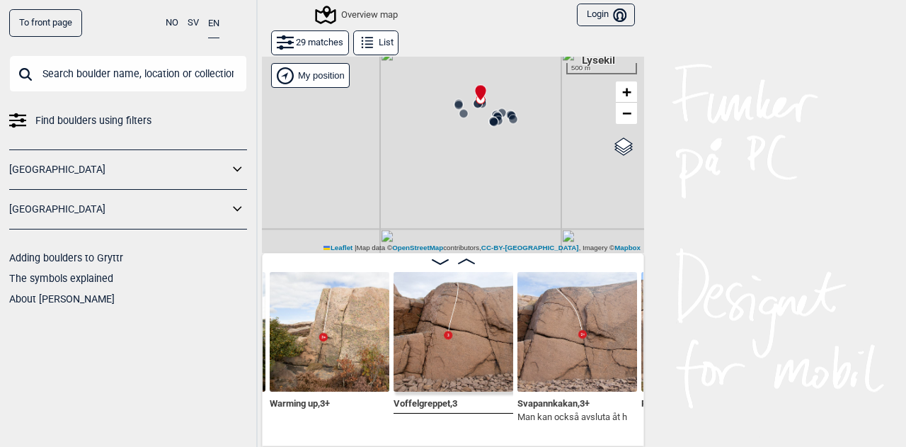
click at [438, 162] on div "Gol [GEOGRAPHIC_DATA] Kolomoen [GEOGRAPHIC_DATA] [GEOGRAPHIC_DATA] [GEOGRAPHIC_…" at bounding box center [453, 154] width 382 height 197
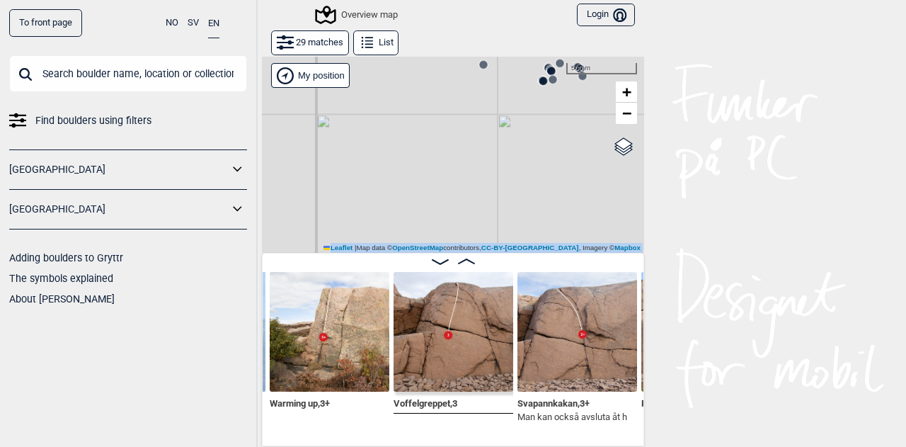
click at [438, 162] on div "Gol [GEOGRAPHIC_DATA] Kolomoen [GEOGRAPHIC_DATA] [GEOGRAPHIC_DATA] [GEOGRAPHIC_…" at bounding box center [453, 154] width 382 height 197
drag, startPoint x: 421, startPoint y: 165, endPoint x: 416, endPoint y: 188, distance: 23.2
click at [416, 188] on div "Gol [GEOGRAPHIC_DATA] Kolomoen [GEOGRAPHIC_DATA] [GEOGRAPHIC_DATA] [GEOGRAPHIC_…" at bounding box center [453, 154] width 382 height 197
click at [419, 158] on div "Gol [GEOGRAPHIC_DATA] Kolomoen [GEOGRAPHIC_DATA] [GEOGRAPHIC_DATA] [GEOGRAPHIC_…" at bounding box center [453, 154] width 382 height 197
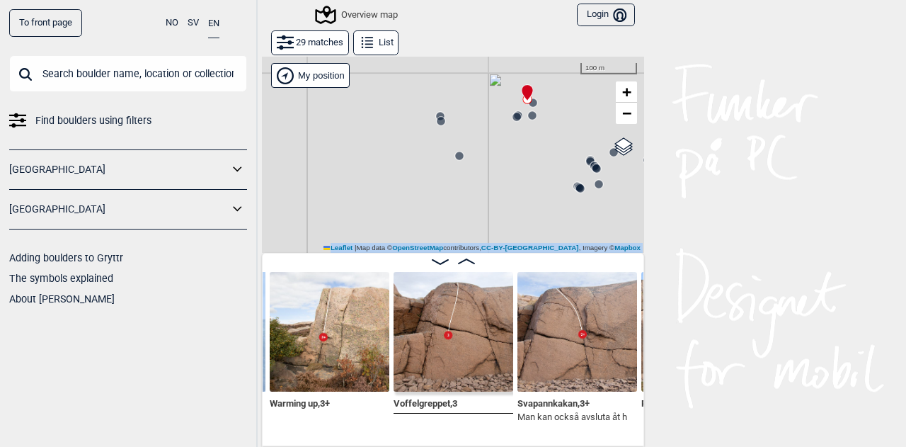
drag, startPoint x: 425, startPoint y: 137, endPoint x: 390, endPoint y: 205, distance: 75.7
click at [390, 205] on div "Gol [GEOGRAPHIC_DATA] Kolomoen [GEOGRAPHIC_DATA] [GEOGRAPHIC_DATA] [GEOGRAPHIC_…" at bounding box center [453, 154] width 382 height 197
click at [404, 189] on div "Gol [GEOGRAPHIC_DATA] Kolomoen [GEOGRAPHIC_DATA] [GEOGRAPHIC_DATA] [GEOGRAPHIC_…" at bounding box center [453, 154] width 382 height 197
drag, startPoint x: 428, startPoint y: 158, endPoint x: 389, endPoint y: 193, distance: 52.7
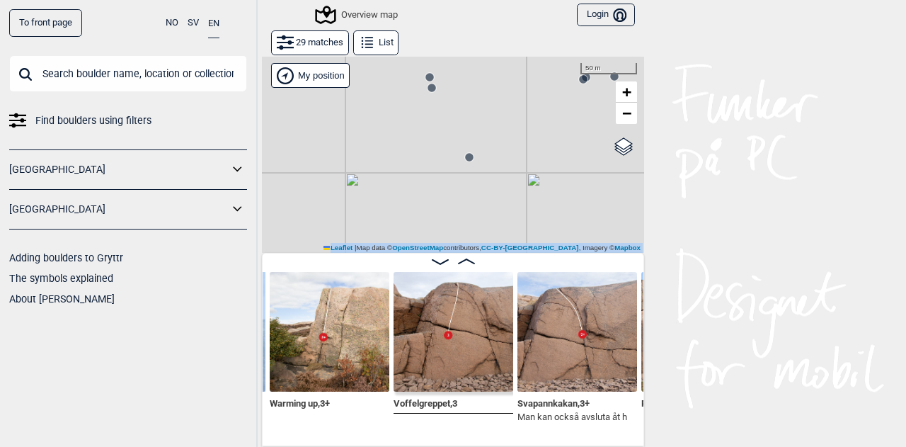
click at [389, 193] on div "Gol [GEOGRAPHIC_DATA] Kolomoen [GEOGRAPHIC_DATA] [GEOGRAPHIC_DATA] [GEOGRAPHIC_…" at bounding box center [453, 154] width 382 height 197
